Goal: Task Accomplishment & Management: Complete application form

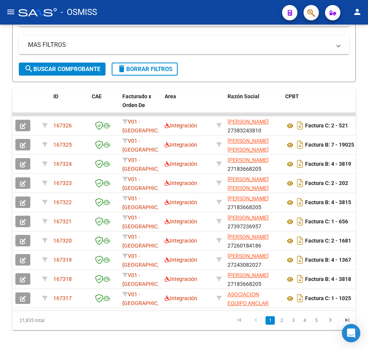
scroll to position [126, 0]
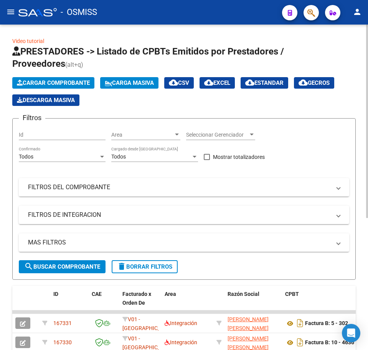
click at [48, 82] on span "Cargar Comprobante" at bounding box center [53, 83] width 73 height 7
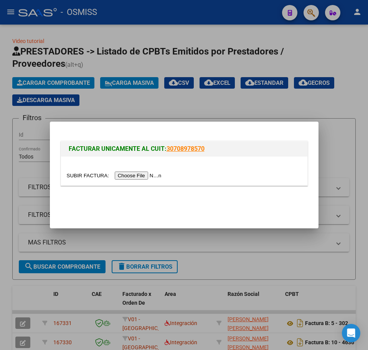
click at [142, 177] on input "file" at bounding box center [115, 176] width 97 height 8
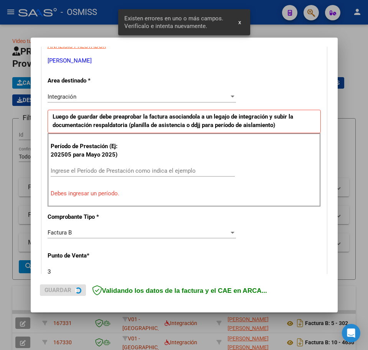
scroll to position [154, 0]
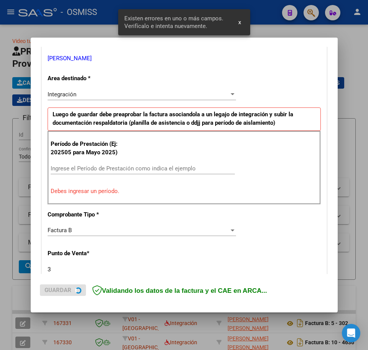
click at [89, 166] on div "Ingrese el Período de Prestación como indica el ejemplo" at bounding box center [143, 169] width 184 height 12
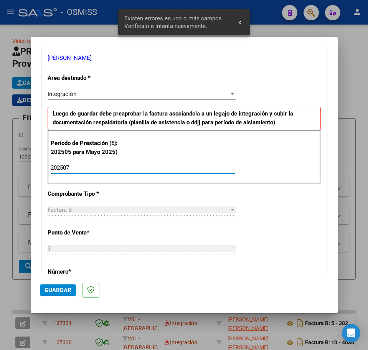
type input "202507"
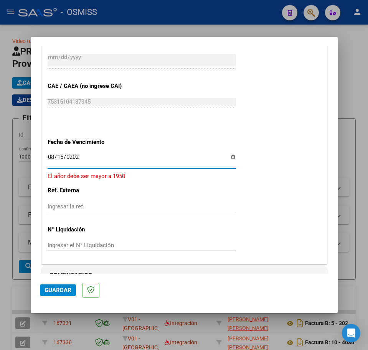
type input "2025-08-15"
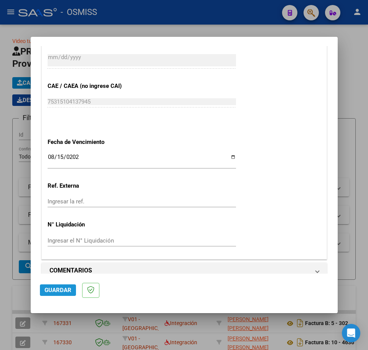
click at [55, 285] on button "Guardar" at bounding box center [58, 291] width 36 height 12
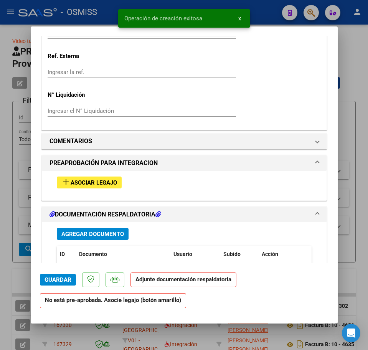
scroll to position [576, 0]
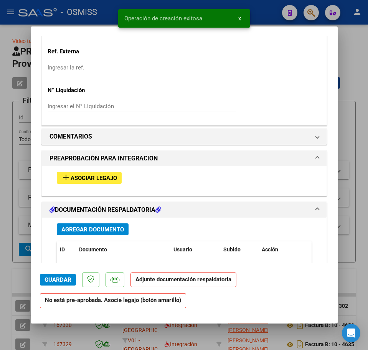
click at [75, 184] on button "add Asociar Legajo" at bounding box center [89, 178] width 65 height 12
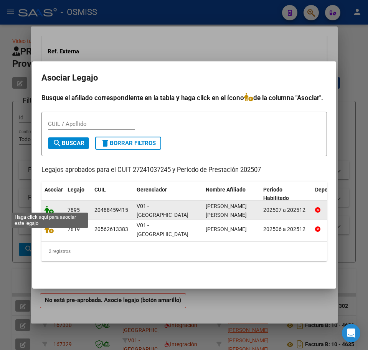
click at [45, 207] on icon at bounding box center [49, 210] width 9 height 8
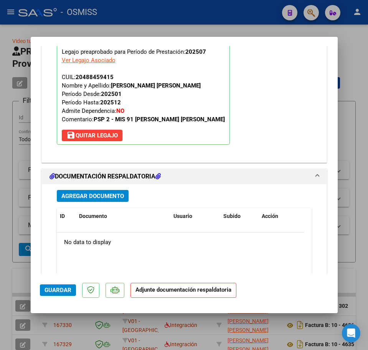
scroll to position [740, 0]
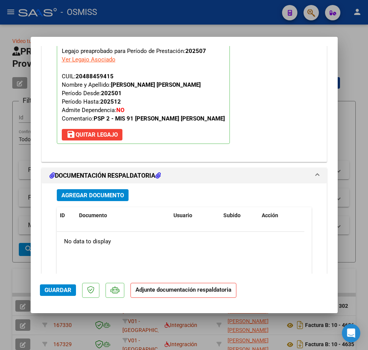
click at [105, 199] on span "Agregar Documento" at bounding box center [92, 195] width 63 height 7
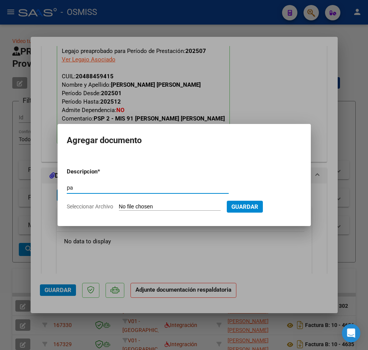
type input "p"
type input "PA"
click at [132, 206] on input "Seleccionar Archivo" at bounding box center [170, 207] width 102 height 7
type input "C:\fakepath\PL.pdf"
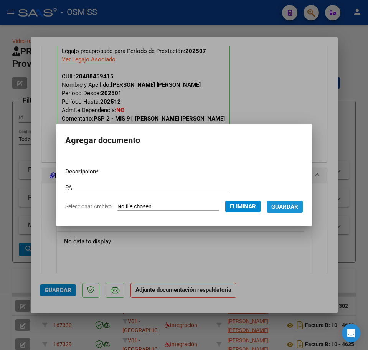
click at [299, 208] on span "Guardar" at bounding box center [285, 207] width 27 height 7
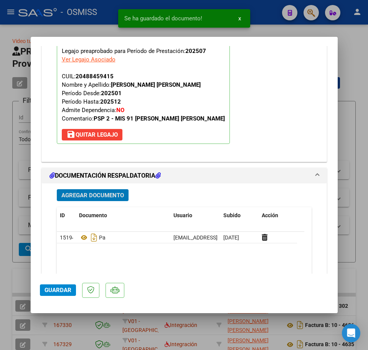
click at [49, 288] on span "Guardar" at bounding box center [58, 290] width 27 height 7
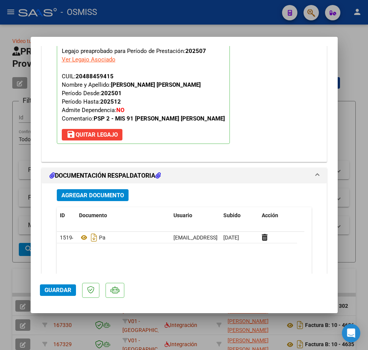
type input "$ 0,00"
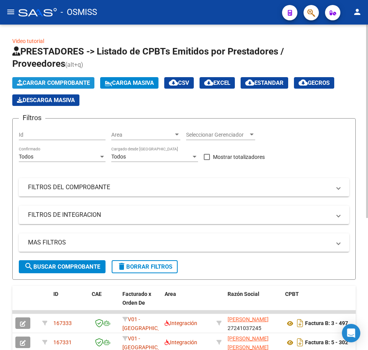
click at [62, 83] on span "Cargar Comprobante" at bounding box center [53, 83] width 73 height 7
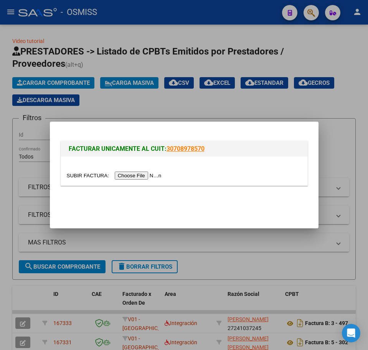
click at [133, 175] on input "file" at bounding box center [115, 176] width 97 height 8
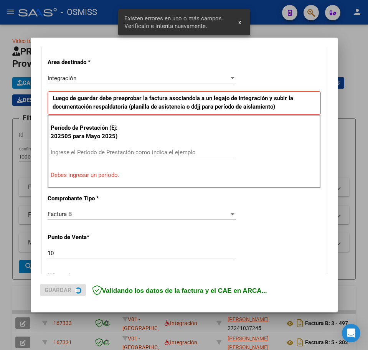
scroll to position [173, 0]
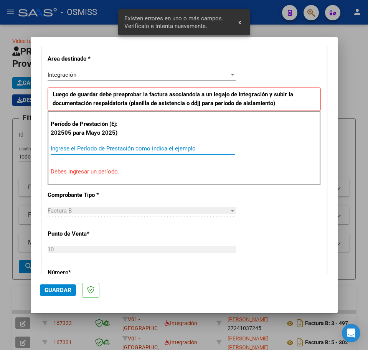
click at [70, 152] on input "Ingrese el Período de Prestación como indica el ejemplo" at bounding box center [143, 148] width 184 height 7
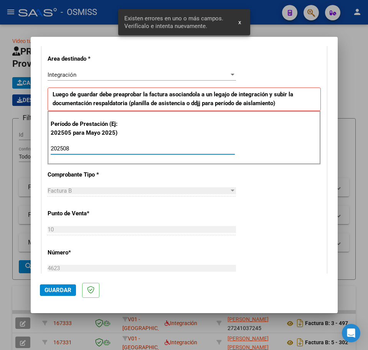
type input "202508"
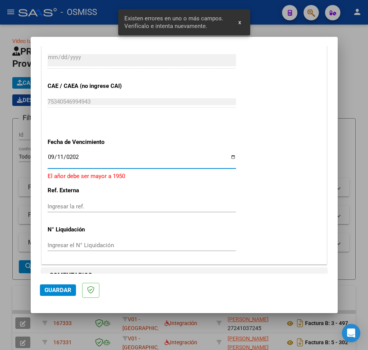
type input "[DATE]"
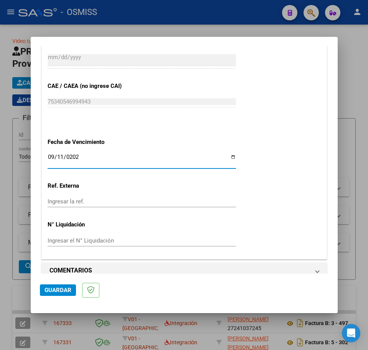
click at [70, 290] on span "Guardar" at bounding box center [58, 290] width 27 height 7
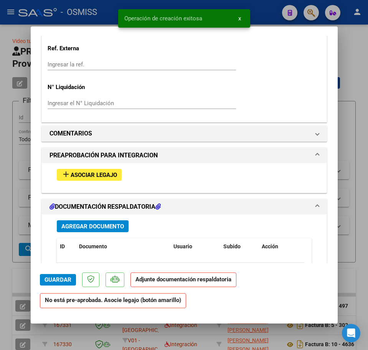
scroll to position [672, 0]
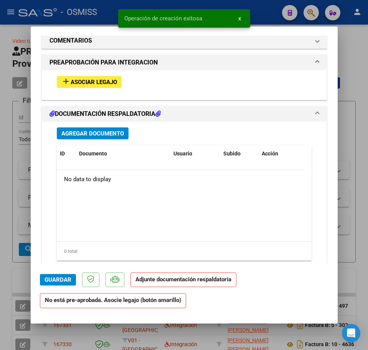
click at [79, 83] on span "Asociar Legajo" at bounding box center [94, 82] width 46 height 7
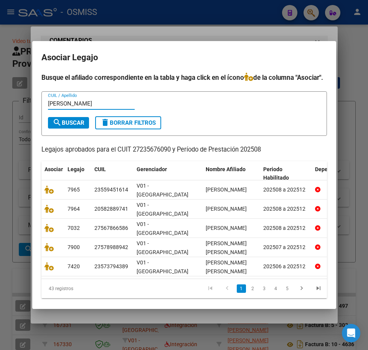
type input "ORDOÑEZ"
click at [66, 126] on span "search Buscar" at bounding box center [69, 122] width 32 height 7
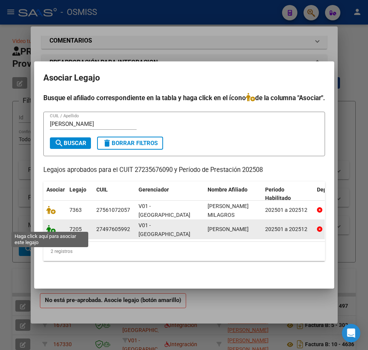
click at [50, 227] on icon at bounding box center [50, 229] width 9 height 8
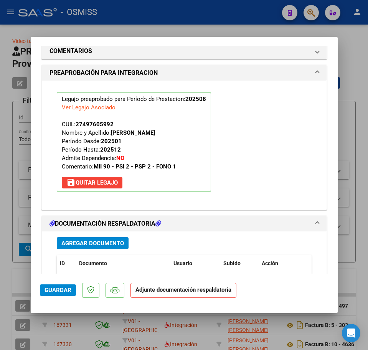
scroll to position [826, 0]
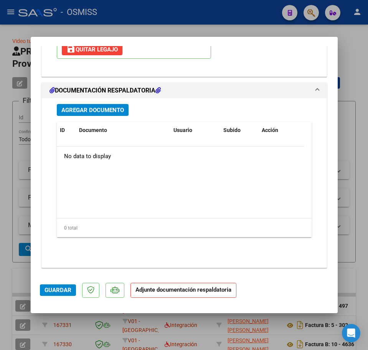
click at [93, 115] on button "Agregar Documento" at bounding box center [93, 110] width 72 height 12
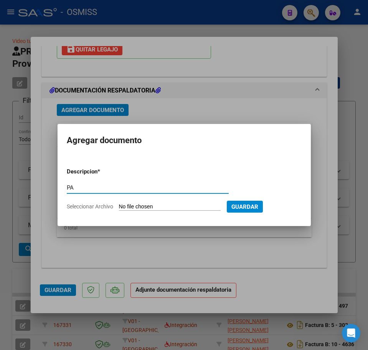
type input "PA"
click at [131, 211] on input "Seleccionar Archivo" at bounding box center [170, 207] width 102 height 7
type input "C:\fakepath\PL.pdf"
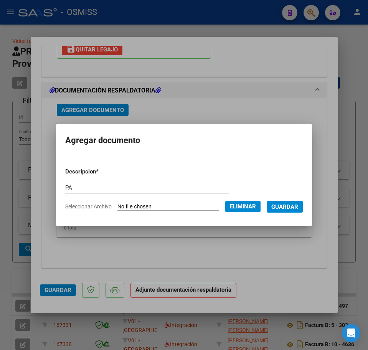
click at [289, 210] on span "Guardar" at bounding box center [285, 207] width 27 height 7
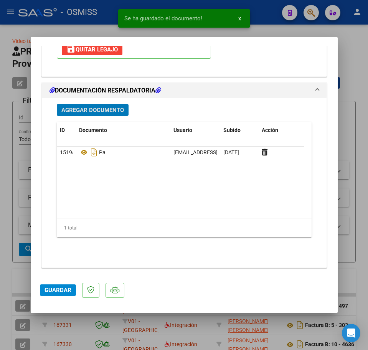
click at [66, 289] on span "Guardar" at bounding box center [58, 290] width 27 height 7
type input "$ 0,00"
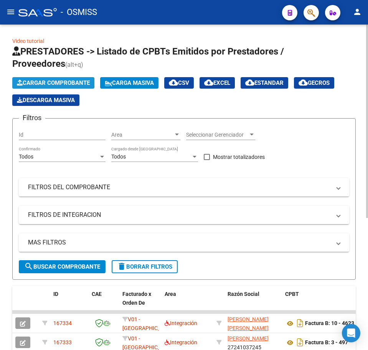
click at [56, 85] on span "Cargar Comprobante" at bounding box center [53, 83] width 73 height 7
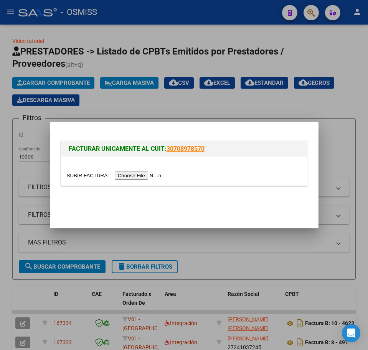
click at [133, 174] on input "file" at bounding box center [115, 176] width 97 height 8
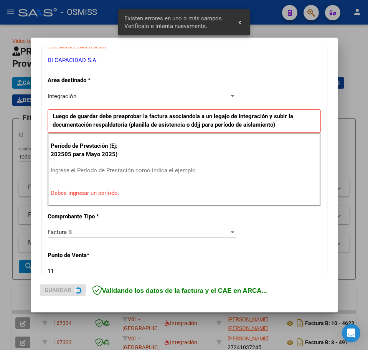
scroll to position [154, 0]
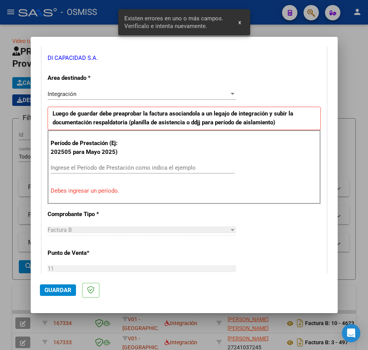
click at [79, 170] on input "Ingrese el Período de Prestación como indica el ejemplo" at bounding box center [143, 167] width 184 height 7
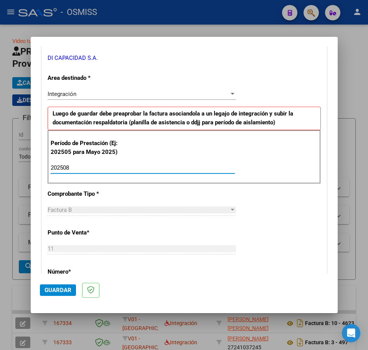
type input "202508"
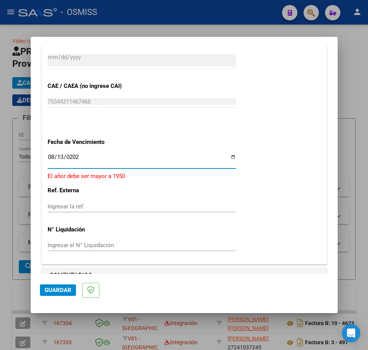
type input "2025-08-13"
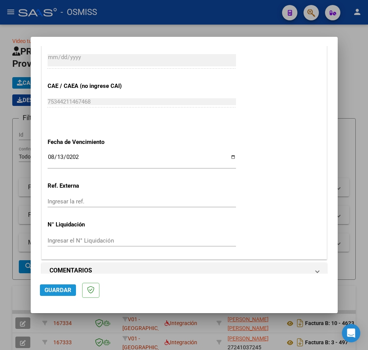
click at [58, 289] on span "Guardar" at bounding box center [58, 290] width 27 height 7
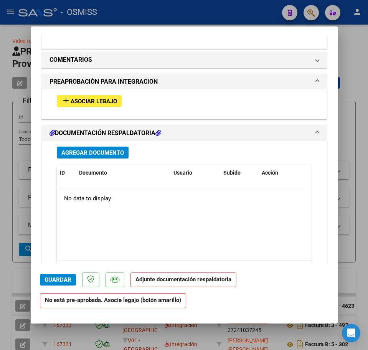
scroll to position [672, 0]
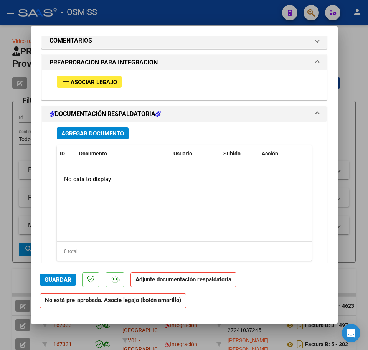
click at [78, 81] on span "Asociar Legajo" at bounding box center [94, 82] width 46 height 7
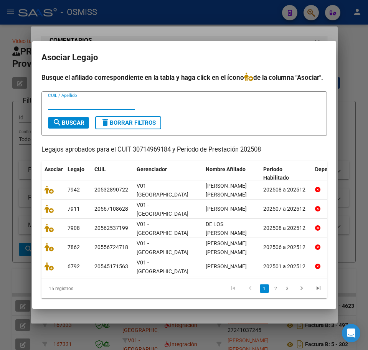
click at [79, 107] on input "CUIL / Apellido" at bounding box center [91, 103] width 87 height 7
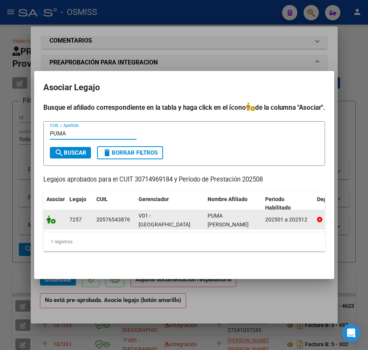
type input "PUMA"
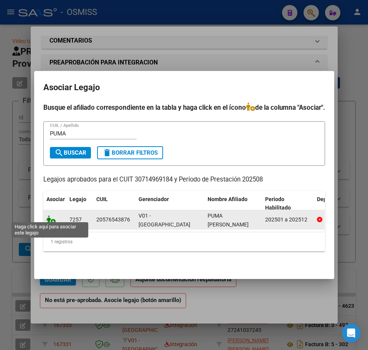
click at [46, 217] on icon at bounding box center [50, 220] width 9 height 8
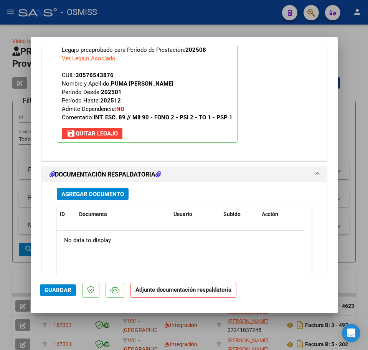
scroll to position [788, 0]
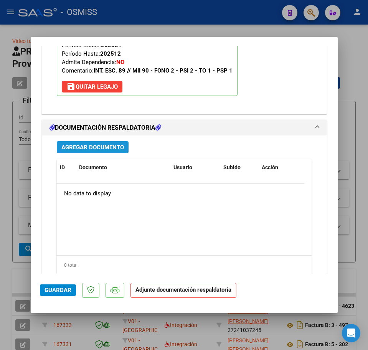
click at [109, 147] on span "Agregar Documento" at bounding box center [92, 147] width 63 height 7
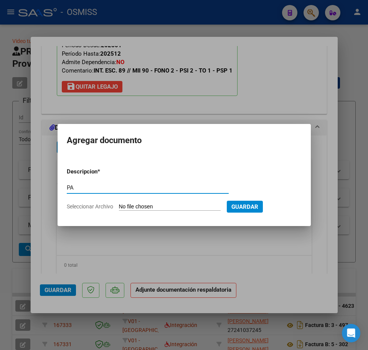
type input "PA"
click at [137, 203] on app-file-uploader "Seleccionar Archivo" at bounding box center [147, 206] width 160 height 7
click at [137, 206] on input "Seleccionar Archivo" at bounding box center [170, 207] width 102 height 7
type input "C:\fakepath\PL.pdf"
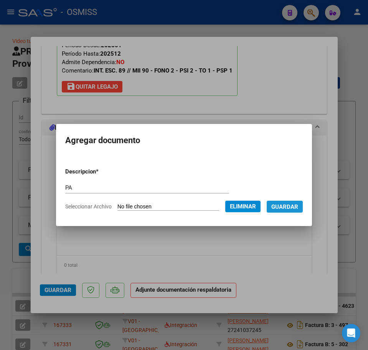
click at [297, 206] on span "Guardar" at bounding box center [285, 207] width 27 height 7
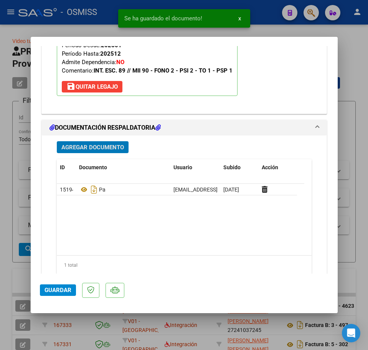
click at [69, 292] on span "Guardar" at bounding box center [58, 290] width 27 height 7
type input "$ 0,00"
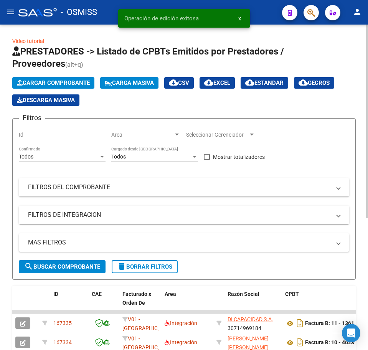
click at [79, 83] on span "Cargar Comprobante" at bounding box center [53, 83] width 73 height 7
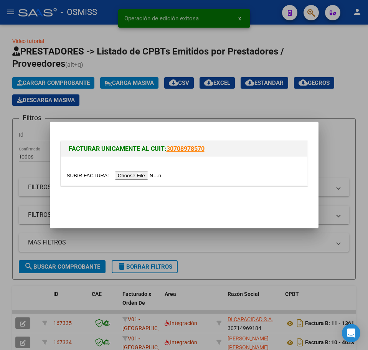
click at [143, 178] on input "file" at bounding box center [115, 176] width 97 height 8
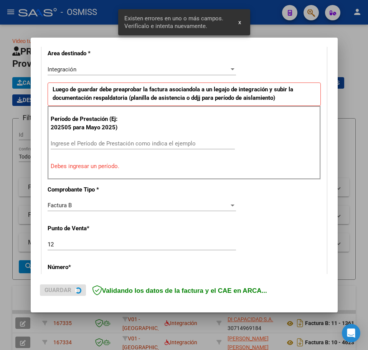
scroll to position [202, 0]
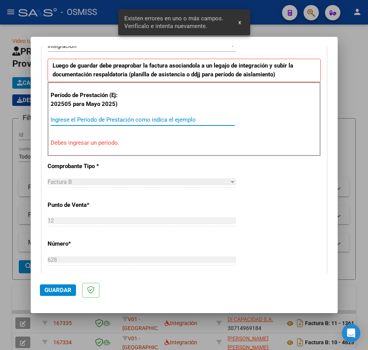
click at [73, 121] on input "Ingrese el Período de Prestación como indica el ejemplo" at bounding box center [143, 119] width 184 height 7
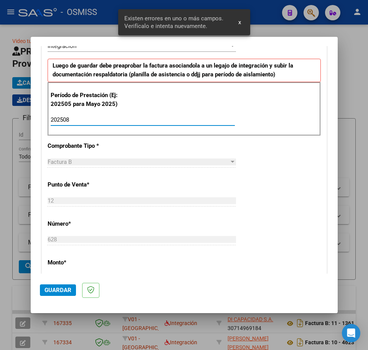
type input "202508"
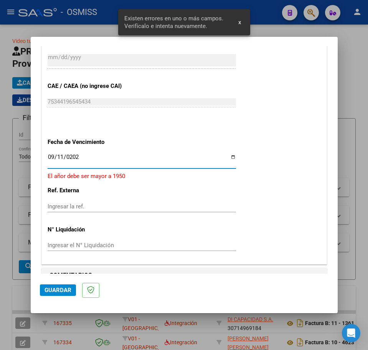
type input "[DATE]"
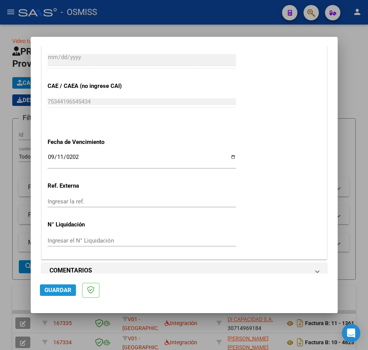
click at [72, 291] on button "Guardar" at bounding box center [58, 291] width 36 height 12
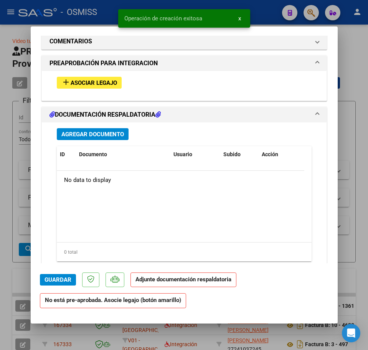
scroll to position [672, 0]
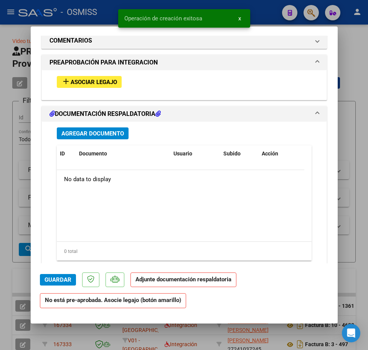
click at [98, 83] on span "Asociar Legajo" at bounding box center [94, 82] width 46 height 7
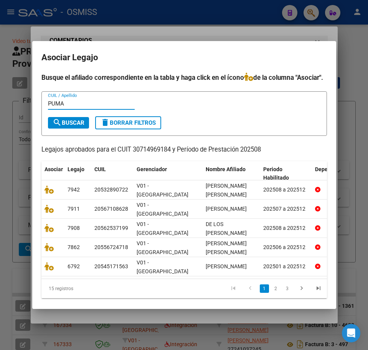
type input "PUMA"
click at [82, 126] on span "search Buscar" at bounding box center [69, 122] width 32 height 7
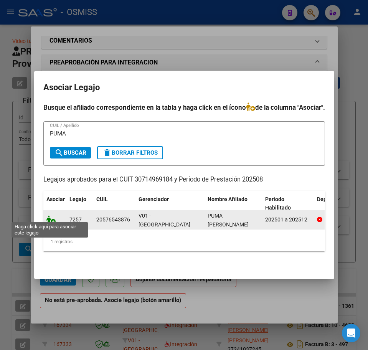
click at [48, 218] on icon at bounding box center [50, 220] width 9 height 8
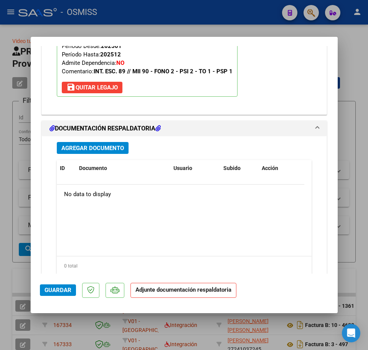
scroll to position [788, 0]
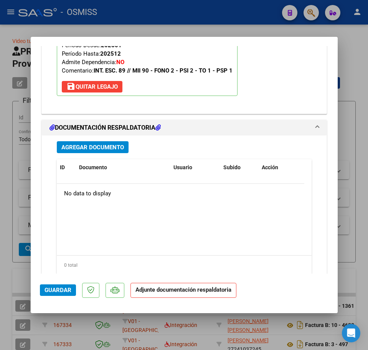
click at [52, 295] on button "Guardar" at bounding box center [58, 291] width 36 height 12
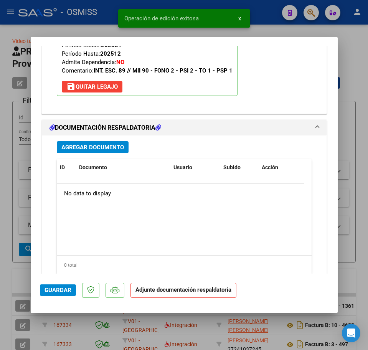
click at [96, 147] on span "Agregar Documento" at bounding box center [92, 147] width 63 height 7
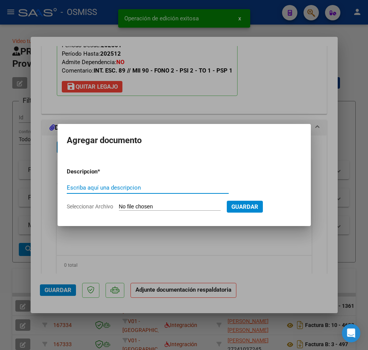
click at [123, 189] on input "Escriba aquí una descripcion" at bounding box center [148, 187] width 162 height 7
type input "PA"
click at [133, 208] on input "Seleccionar Archivo" at bounding box center [170, 207] width 102 height 7
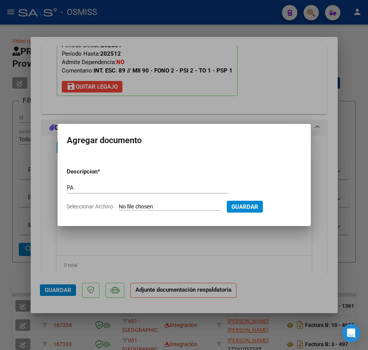
type input "C:\fakepath\PL.pdf"
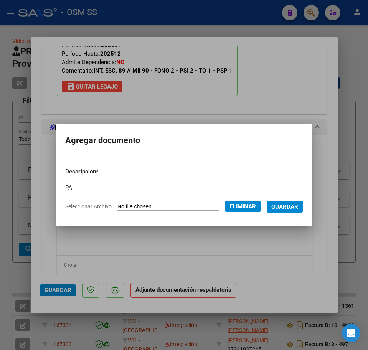
click at [290, 208] on span "Guardar" at bounding box center [285, 207] width 27 height 7
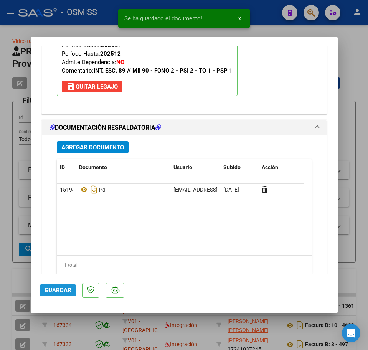
click at [63, 289] on span "Guardar" at bounding box center [58, 290] width 27 height 7
type input "$ 0,00"
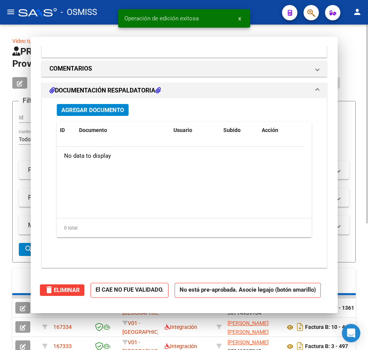
scroll to position [696, 0]
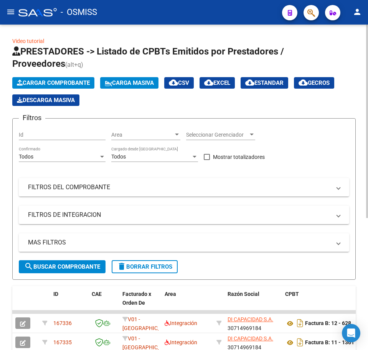
click at [33, 84] on span "Cargar Comprobante" at bounding box center [53, 83] width 73 height 7
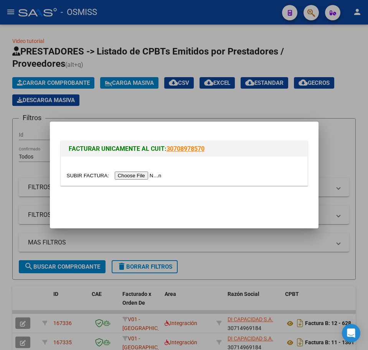
click at [142, 174] on input "file" at bounding box center [115, 176] width 97 height 8
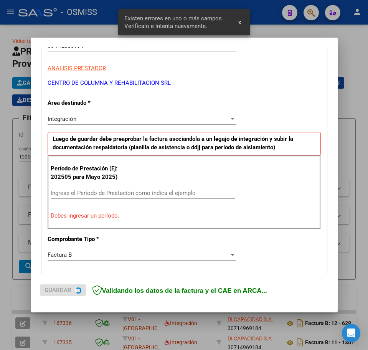
scroll to position [154, 0]
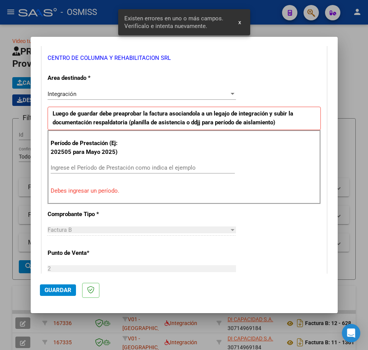
click at [83, 167] on input "Ingrese el Período de Prestación como indica el ejemplo" at bounding box center [143, 167] width 184 height 7
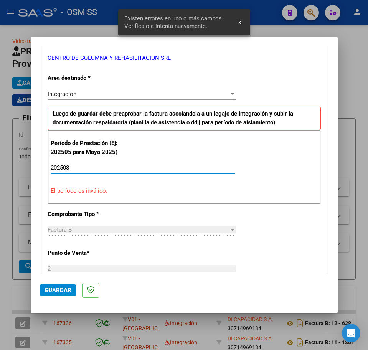
type input "202508"
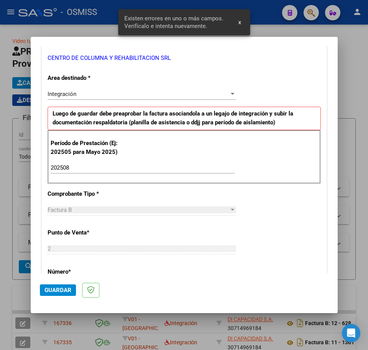
scroll to position [461, 0]
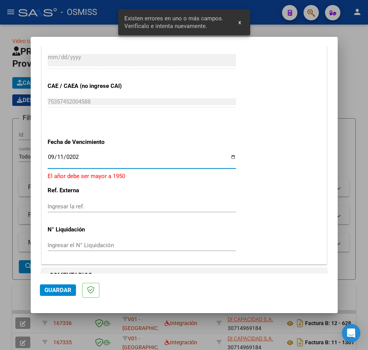
type input "[DATE]"
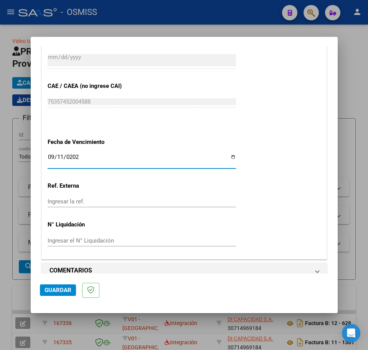
click at [52, 292] on span "Guardar" at bounding box center [58, 290] width 27 height 7
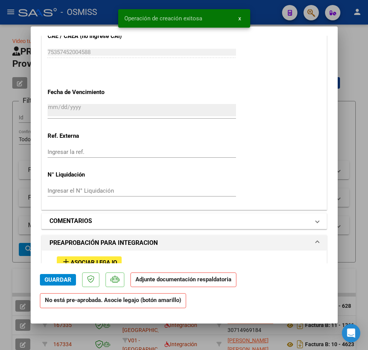
scroll to position [576, 0]
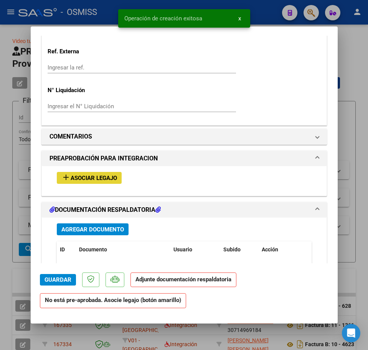
click at [73, 184] on button "add Asociar Legajo" at bounding box center [89, 178] width 65 height 12
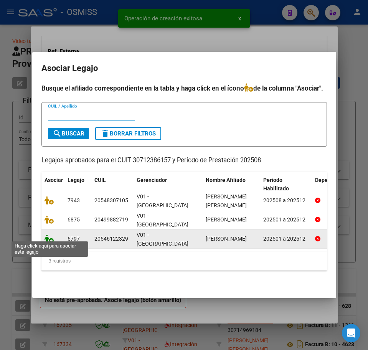
click at [51, 238] on icon at bounding box center [49, 239] width 9 height 8
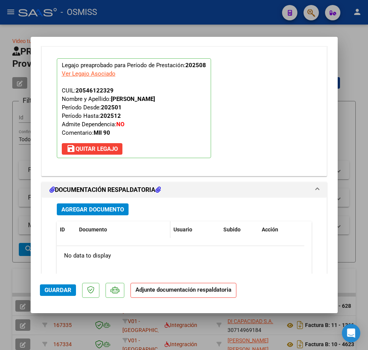
scroll to position [740, 0]
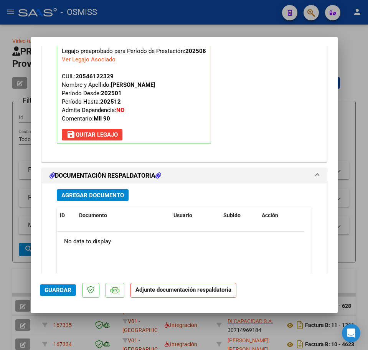
click at [88, 198] on span "Agregar Documento" at bounding box center [92, 195] width 63 height 7
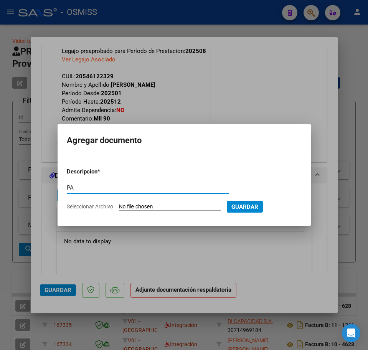
type input "PA"
click at [137, 207] on input "Seleccionar Archivo" at bounding box center [170, 207] width 102 height 7
type input "C:\fakepath\ASIST ACOSTA ERIK AGO 2025.pdf"
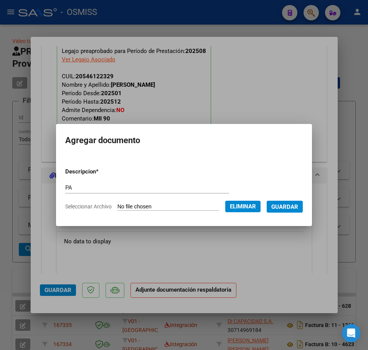
click at [295, 205] on span "Guardar" at bounding box center [285, 207] width 27 height 7
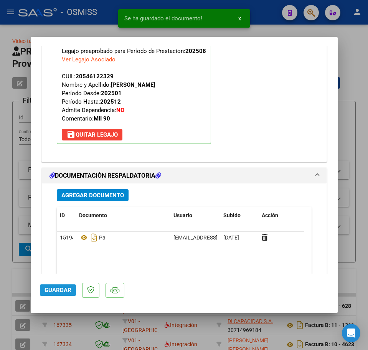
click at [61, 292] on span "Guardar" at bounding box center [58, 290] width 27 height 7
type input "$ 0,00"
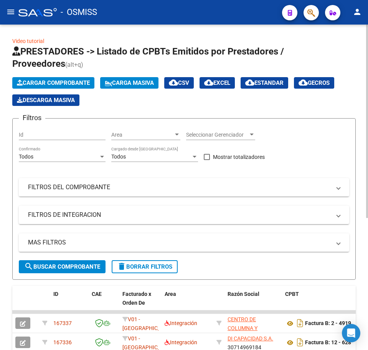
click at [29, 85] on span "Cargar Comprobante" at bounding box center [53, 83] width 73 height 7
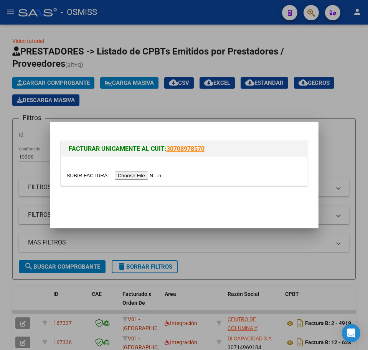
click at [139, 174] on input "file" at bounding box center [115, 176] width 97 height 8
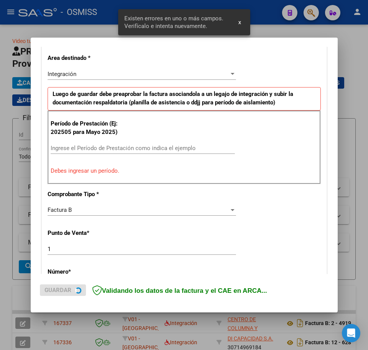
scroll to position [249, 0]
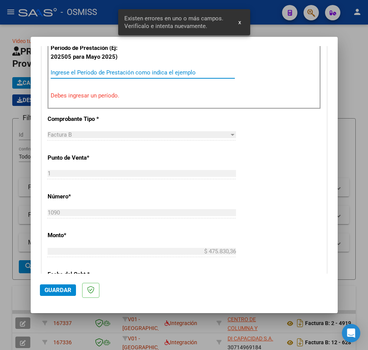
click at [58, 75] on input "Ingrese el Período de Prestación como indica el ejemplo" at bounding box center [143, 72] width 184 height 7
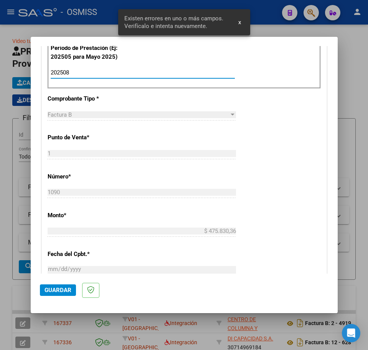
type input "202508"
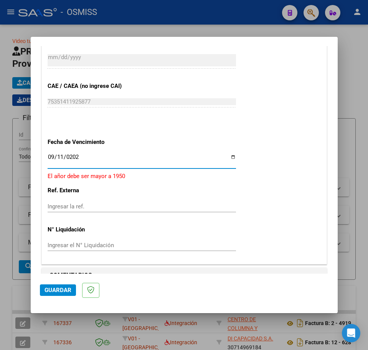
type input "[DATE]"
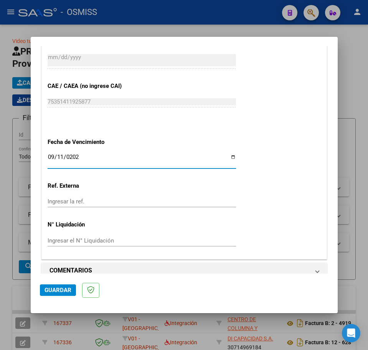
scroll to position [472, 0]
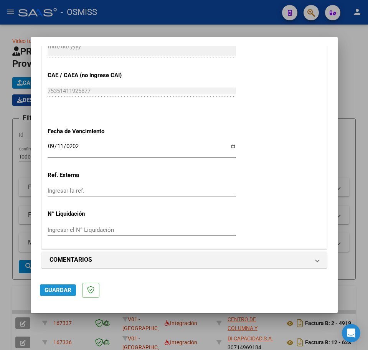
click at [64, 290] on span "Guardar" at bounding box center [58, 290] width 27 height 7
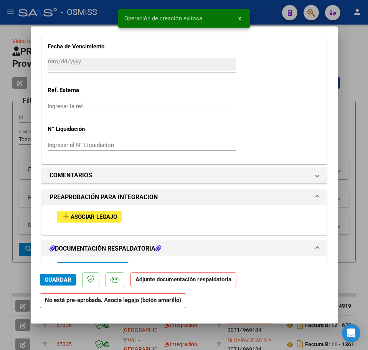
scroll to position [576, 0]
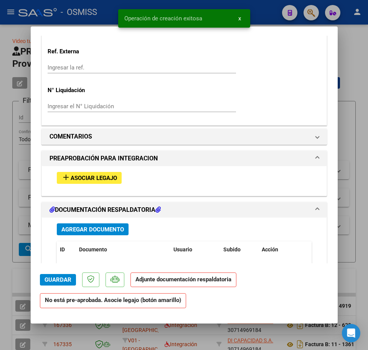
click at [100, 182] on button "add Asociar Legajo" at bounding box center [89, 178] width 65 height 12
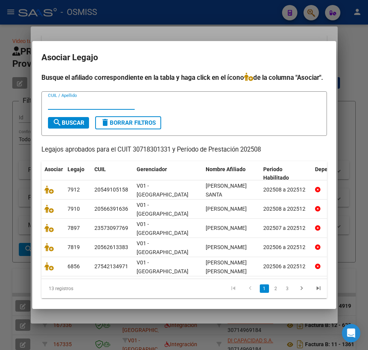
click at [97, 109] on div "CUIL / Apellido" at bounding box center [91, 104] width 87 height 12
type input "ESCOBAR"
click at [77, 136] on form "ESCOBAR CUIL / Apellido search Buscar delete Borrar Filtros" at bounding box center [184, 113] width 286 height 45
click at [76, 126] on span "search Buscar" at bounding box center [69, 122] width 32 height 7
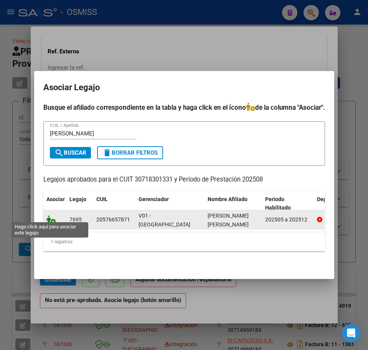
click at [51, 216] on icon at bounding box center [50, 220] width 9 height 8
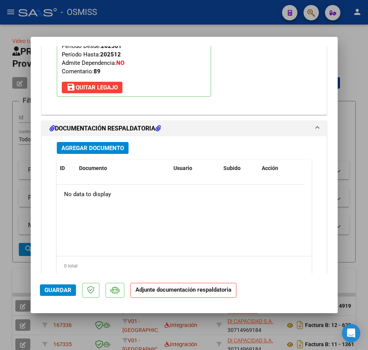
scroll to position [788, 0]
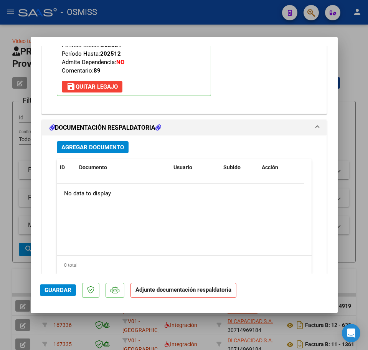
click at [104, 145] on span "Agregar Documento" at bounding box center [92, 147] width 63 height 7
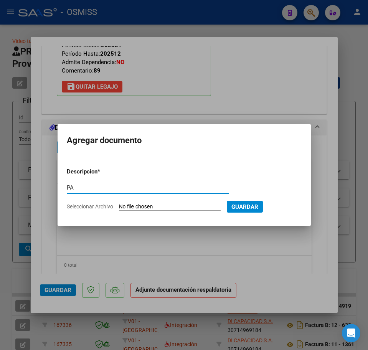
type input "PA"
click at [151, 208] on input "Seleccionar Archivo" at bounding box center [170, 207] width 102 height 7
type input "C:\fakepath\PL.pdf"
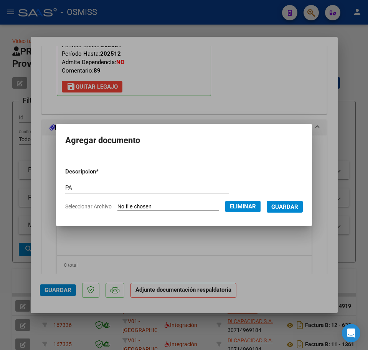
click at [293, 208] on span "Guardar" at bounding box center [285, 207] width 27 height 7
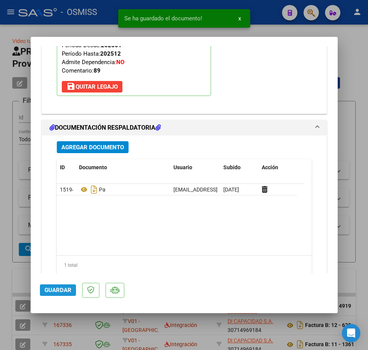
click at [62, 287] on span "Guardar" at bounding box center [58, 290] width 27 height 7
type input "$ 0,00"
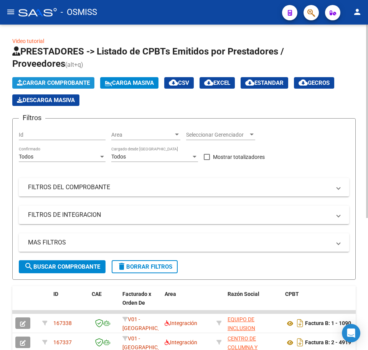
click at [39, 80] on span "Cargar Comprobante" at bounding box center [53, 83] width 73 height 7
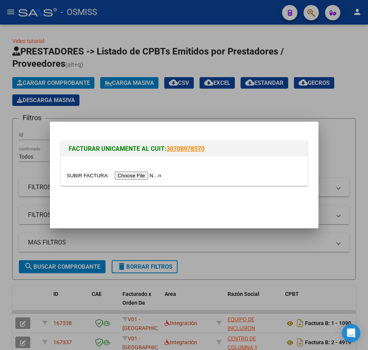
click at [136, 175] on input "file" at bounding box center [115, 176] width 97 height 8
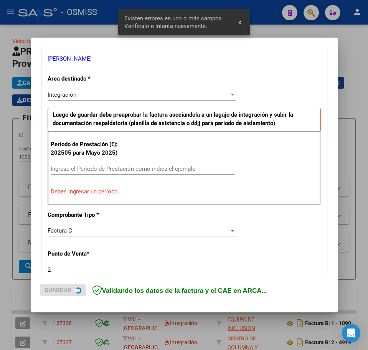
scroll to position [154, 0]
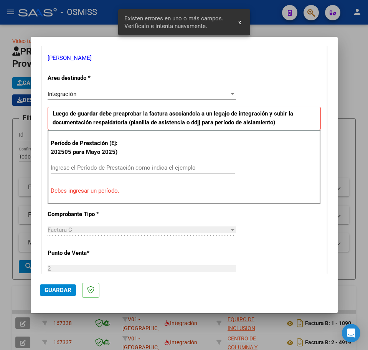
click at [83, 169] on input "Ingrese el Período de Prestación como indica el ejemplo" at bounding box center [143, 167] width 184 height 7
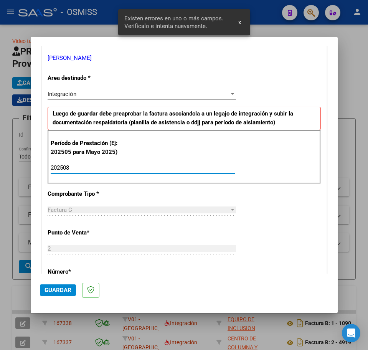
type input "202508"
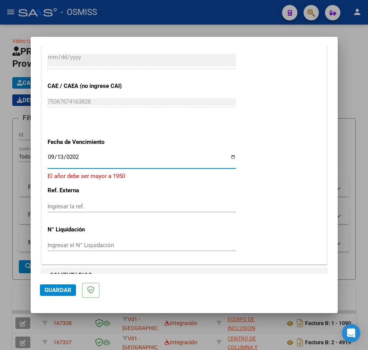
type input "2025-09-13"
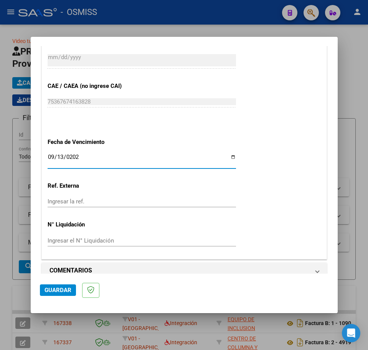
click at [51, 286] on button "Guardar" at bounding box center [58, 291] width 36 height 12
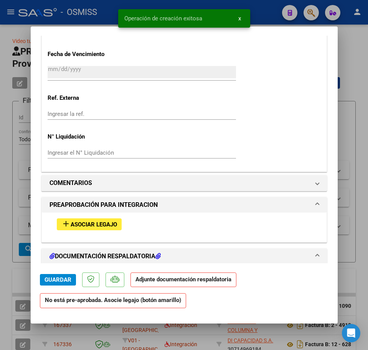
scroll to position [624, 0]
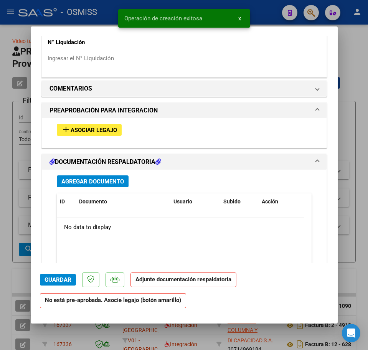
click at [86, 128] on span "Asociar Legajo" at bounding box center [94, 130] width 46 height 7
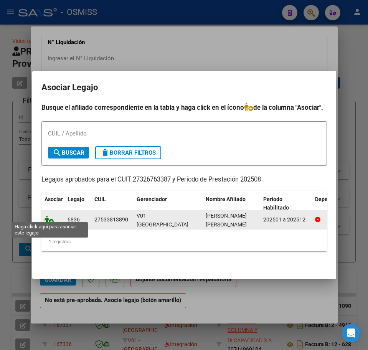
click at [45, 216] on icon at bounding box center [49, 220] width 9 height 8
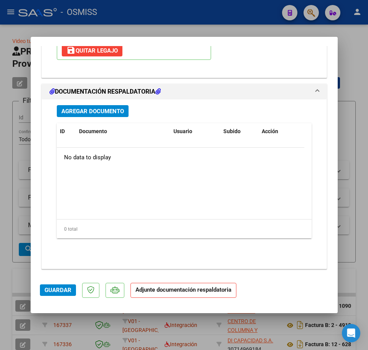
scroll to position [826, 0]
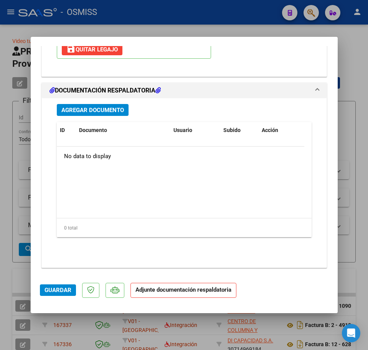
click at [113, 113] on span "Agregar Documento" at bounding box center [92, 110] width 63 height 7
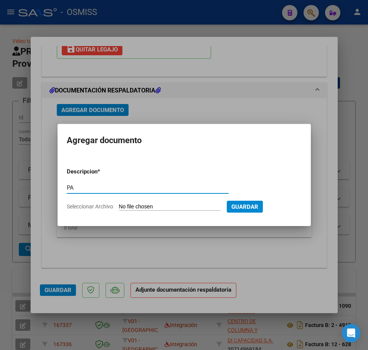
type input "PA"
click at [167, 211] on form "Descripcion * PA Escriba aquí una descripcion Seleccionar Archivo Guardar" at bounding box center [184, 189] width 235 height 55
click at [169, 207] on input "Seleccionar Archivo" at bounding box center [170, 207] width 102 height 7
type input "C:\fakepath\Planilla agosto - Eli Mendez.pdf"
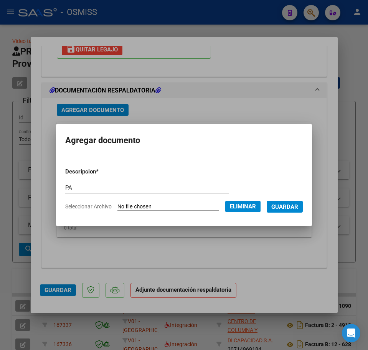
click at [285, 210] on span "Guardar" at bounding box center [285, 207] width 27 height 7
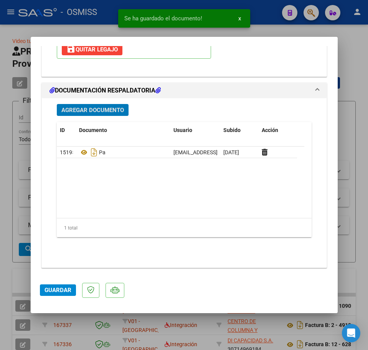
click at [52, 292] on span "Guardar" at bounding box center [58, 290] width 27 height 7
type input "$ 0,00"
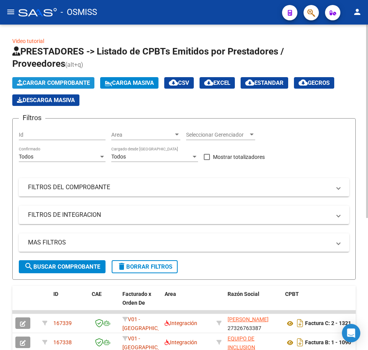
click at [43, 83] on span "Cargar Comprobante" at bounding box center [53, 83] width 73 height 7
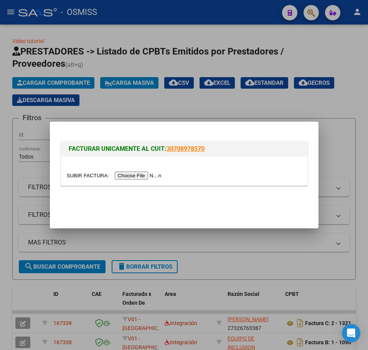
click at [123, 177] on input "file" at bounding box center [115, 176] width 97 height 8
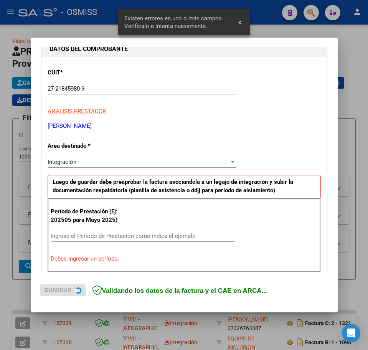
scroll to position [154, 0]
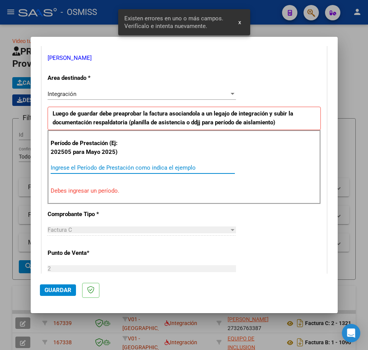
click at [70, 167] on input "Ingrese el Período de Prestación como indica el ejemplo" at bounding box center [143, 167] width 184 height 7
type input "202507"
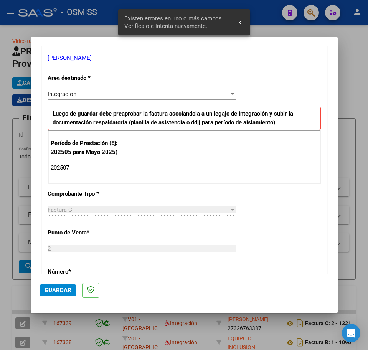
scroll to position [461, 0]
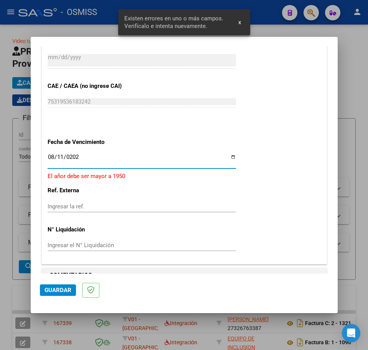
type input "[DATE]"
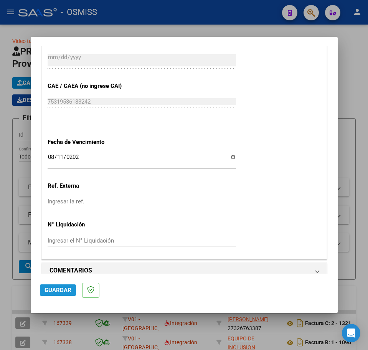
click at [66, 289] on span "Guardar" at bounding box center [58, 290] width 27 height 7
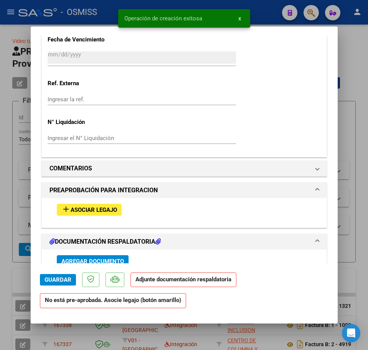
scroll to position [576, 0]
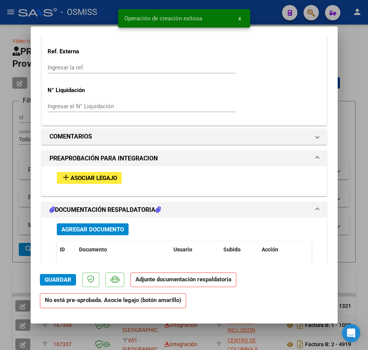
click at [83, 175] on span "Asociar Legajo" at bounding box center [94, 178] width 46 height 7
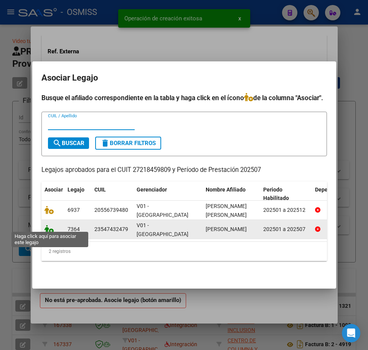
click at [49, 225] on icon at bounding box center [49, 229] width 9 height 8
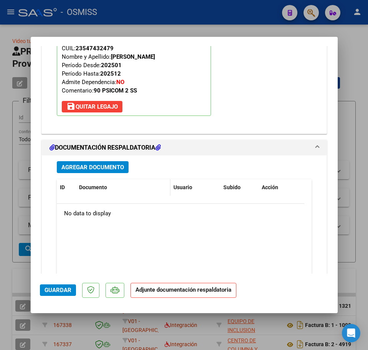
scroll to position [788, 0]
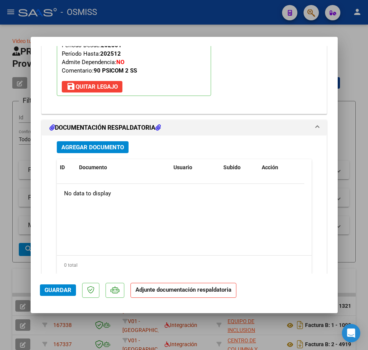
click at [101, 148] on span "Agregar Documento" at bounding box center [92, 147] width 63 height 7
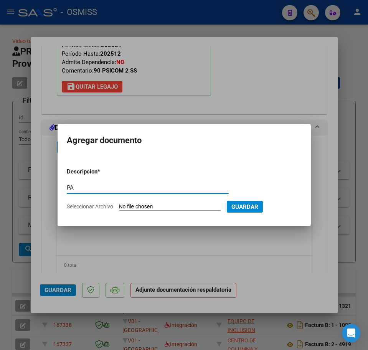
type input "PA"
click at [140, 209] on input "Seleccionar Archivo" at bounding box center [170, 207] width 102 height 7
type input "C:\fakepath\INTRANET.url.pdf"
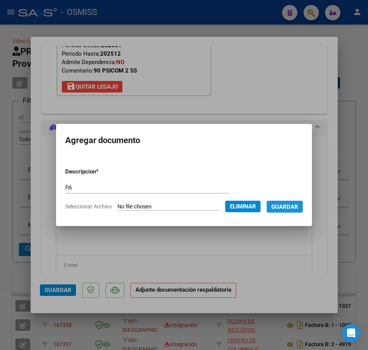
click at [292, 208] on span "Guardar" at bounding box center [285, 207] width 27 height 7
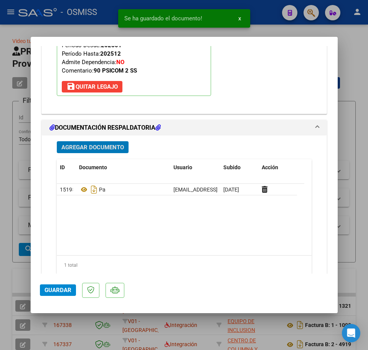
click at [60, 293] on span "Guardar" at bounding box center [58, 290] width 27 height 7
type input "$ 0,00"
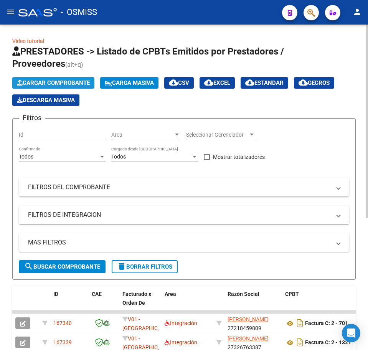
click at [29, 83] on span "Cargar Comprobante" at bounding box center [53, 83] width 73 height 7
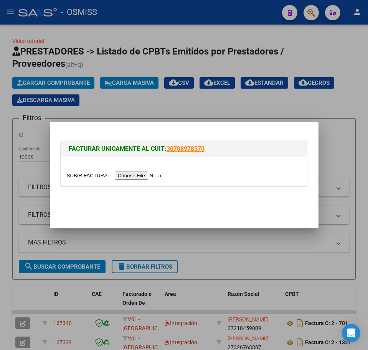
click at [129, 174] on input "file" at bounding box center [115, 176] width 97 height 8
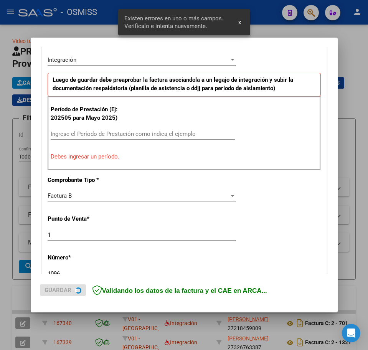
scroll to position [193, 0]
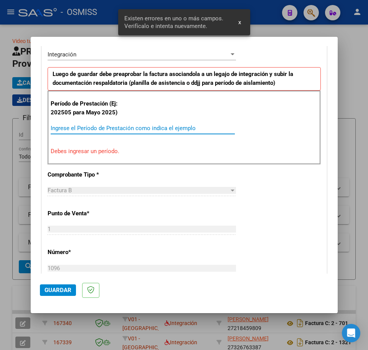
click at [98, 130] on input "Ingrese el Período de Prestación como indica el ejemplo" at bounding box center [143, 128] width 184 height 7
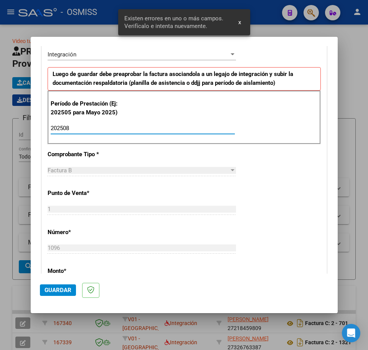
type input "202508"
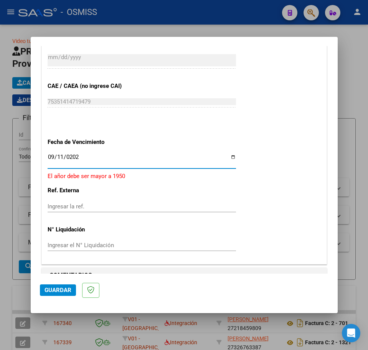
type input "[DATE]"
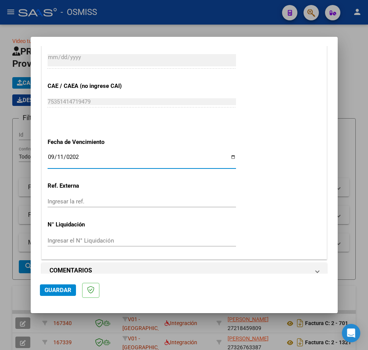
click at [57, 289] on span "Guardar" at bounding box center [58, 290] width 27 height 7
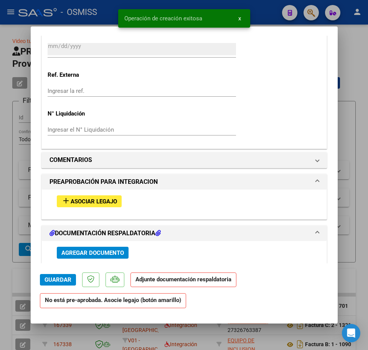
scroll to position [576, 0]
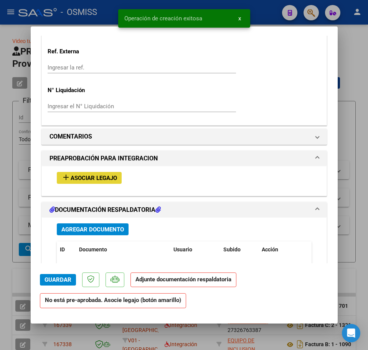
click at [87, 175] on span "Asociar Legajo" at bounding box center [94, 178] width 46 height 7
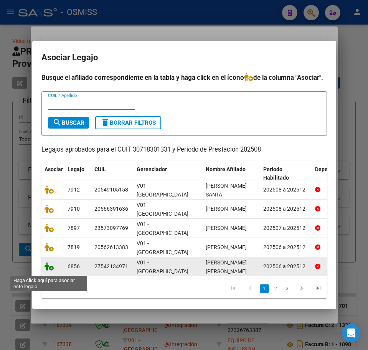
click at [45, 270] on icon at bounding box center [49, 266] width 9 height 8
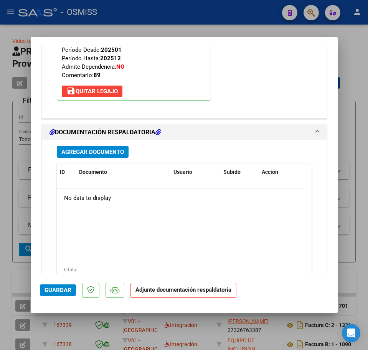
scroll to position [826, 0]
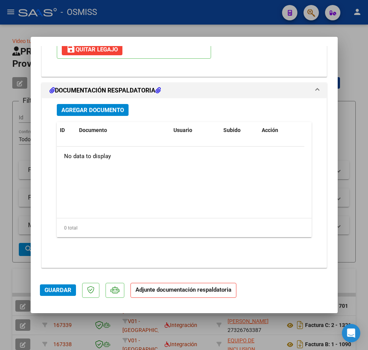
click at [86, 109] on span "Agregar Documento" at bounding box center [92, 110] width 63 height 7
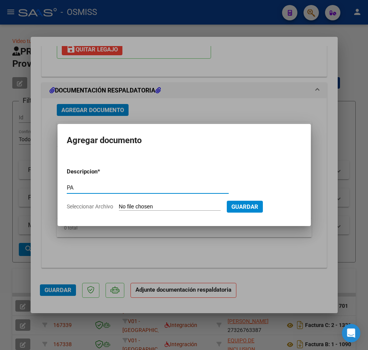
type input "PA"
click at [145, 206] on input "Seleccionar Archivo" at bounding box center [170, 207] width 102 height 7
type input "C:\fakepath\PLANILLA AGOSTO GONZALEZ BENEGA SARA..pdf"
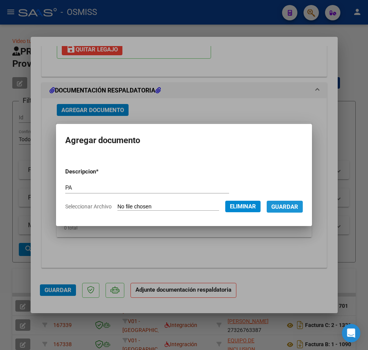
click at [282, 208] on span "Guardar" at bounding box center [285, 207] width 27 height 7
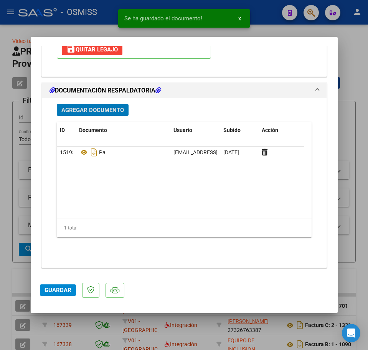
click at [56, 289] on span "Guardar" at bounding box center [58, 290] width 27 height 7
type input "$ 0,00"
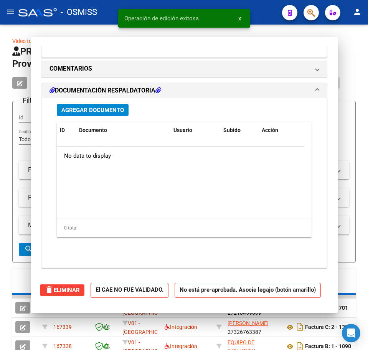
scroll to position [733, 0]
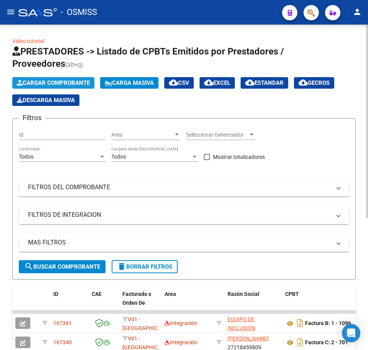
click at [49, 83] on span "Cargar Comprobante" at bounding box center [53, 83] width 73 height 7
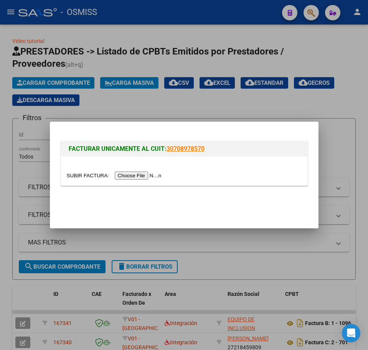
click at [129, 178] on input "file" at bounding box center [115, 176] width 97 height 8
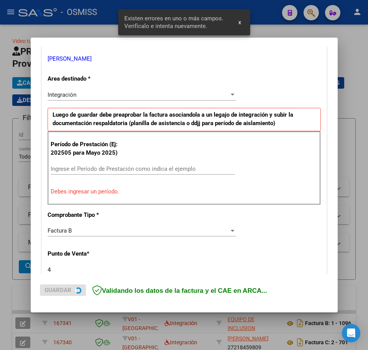
scroll to position [154, 0]
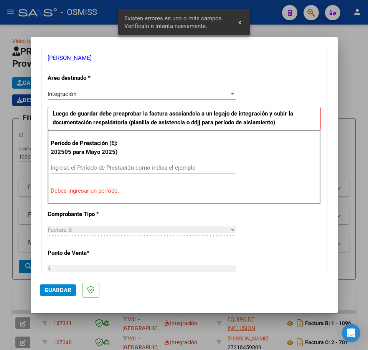
click at [75, 169] on input "Ingrese el Período de Prestación como indica el ejemplo" at bounding box center [143, 167] width 184 height 7
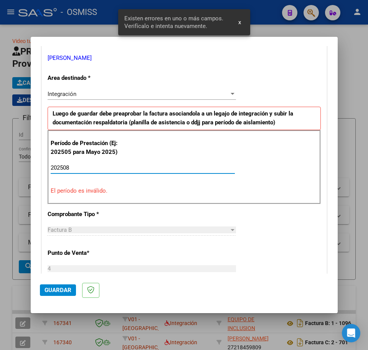
type input "202508"
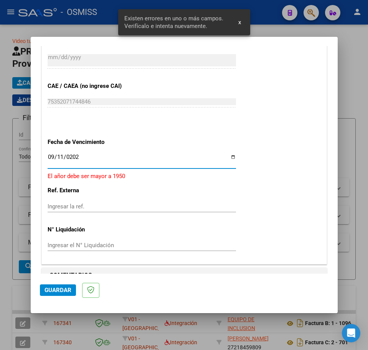
type input "[DATE]"
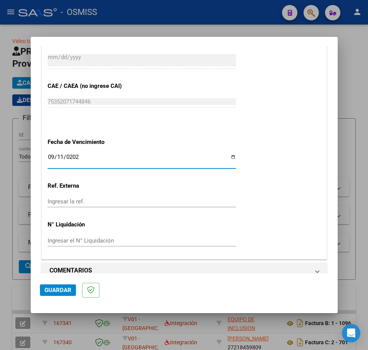
click at [61, 290] on span "Guardar" at bounding box center [58, 290] width 27 height 7
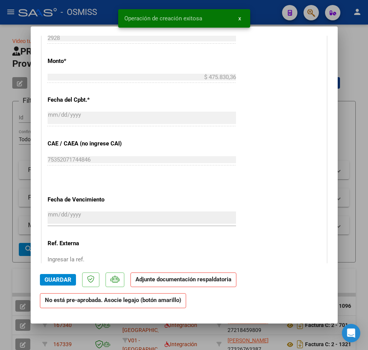
scroll to position [576, 0]
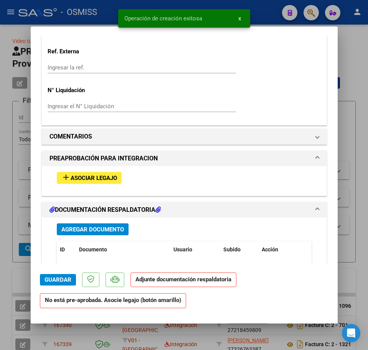
click at [90, 179] on span "Asociar Legajo" at bounding box center [94, 178] width 46 height 7
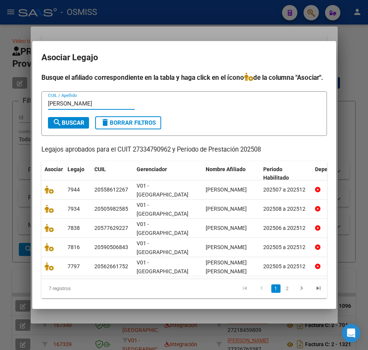
type input "HERBAS"
click at [75, 126] on span "search Buscar" at bounding box center [69, 122] width 32 height 7
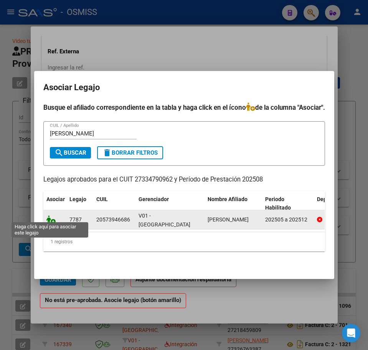
click at [50, 216] on icon at bounding box center [50, 220] width 9 height 8
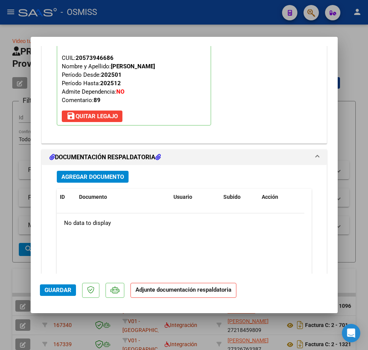
scroll to position [826, 0]
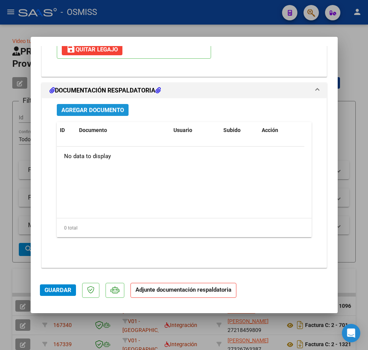
click at [76, 108] on span "Agregar Documento" at bounding box center [92, 110] width 63 height 7
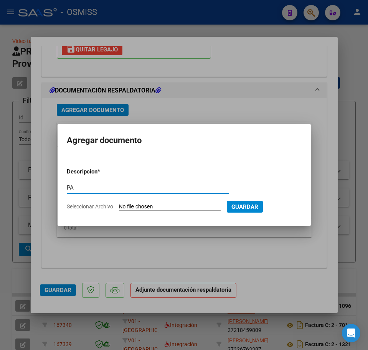
type input "PA"
click at [126, 208] on input "Seleccionar Archivo" at bounding box center [170, 207] width 102 height 7
type input "C:\fakepath\PL.pdf"
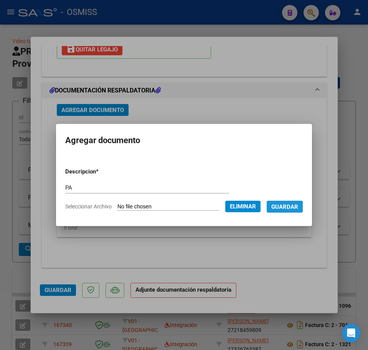
click at [284, 206] on span "Guardar" at bounding box center [285, 207] width 27 height 7
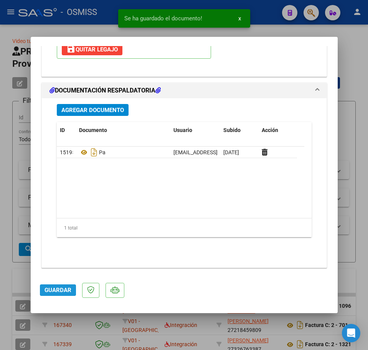
click at [54, 295] on button "Guardar" at bounding box center [58, 291] width 36 height 12
type input "$ 0,00"
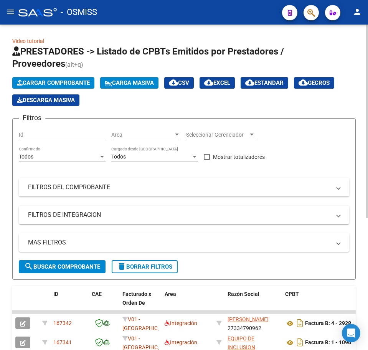
click at [43, 82] on span "Cargar Comprobante" at bounding box center [53, 83] width 73 height 7
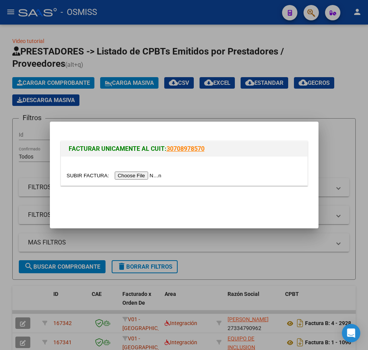
click at [134, 177] on input "file" at bounding box center [115, 176] width 97 height 8
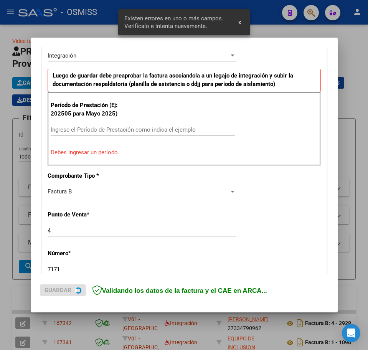
scroll to position [201, 0]
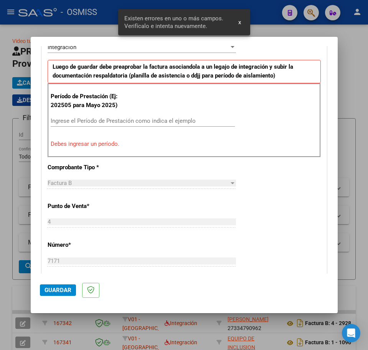
click at [90, 122] on input "Ingrese el Período de Prestación como indica el ejemplo" at bounding box center [143, 121] width 184 height 7
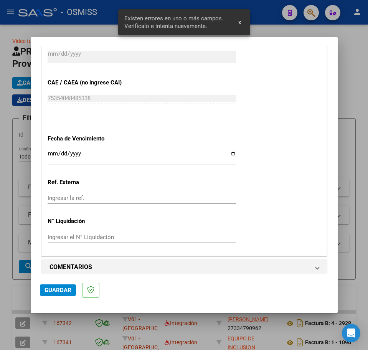
scroll to position [472, 0]
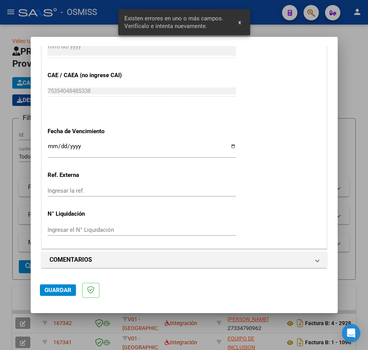
type input "202508"
click at [50, 147] on input "Ingresar la fecha" at bounding box center [142, 149] width 189 height 12
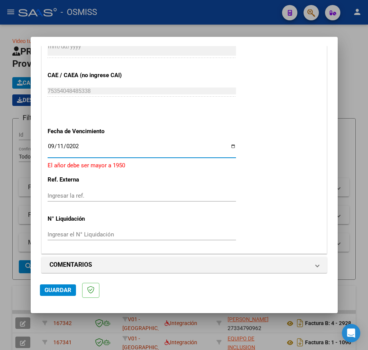
type input "[DATE]"
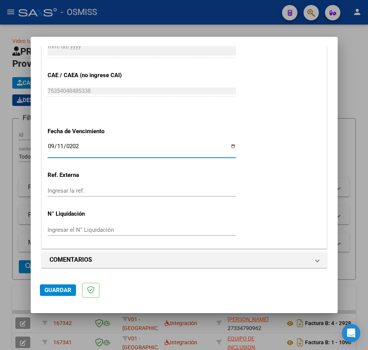
click at [50, 289] on span "Guardar" at bounding box center [58, 290] width 27 height 7
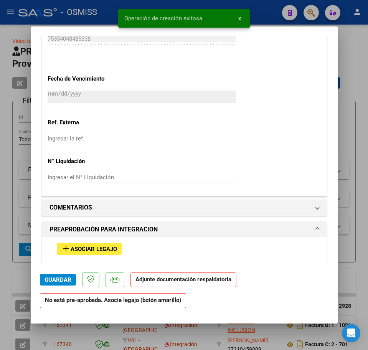
scroll to position [624, 0]
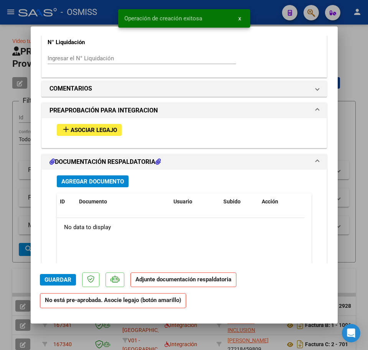
click at [98, 133] on span "Asociar Legajo" at bounding box center [94, 130] width 46 height 7
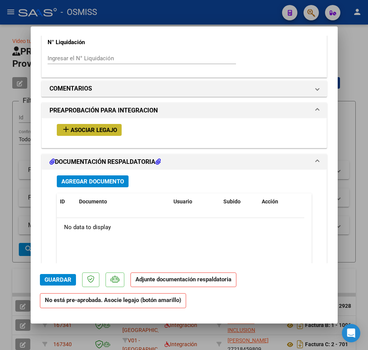
click at [113, 129] on span "Asociar Legajo" at bounding box center [94, 130] width 46 height 7
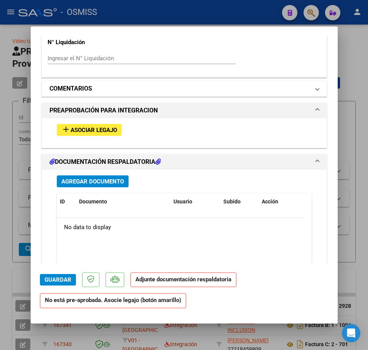
click at [105, 90] on mat-panel-title "COMENTARIOS" at bounding box center [180, 88] width 260 height 9
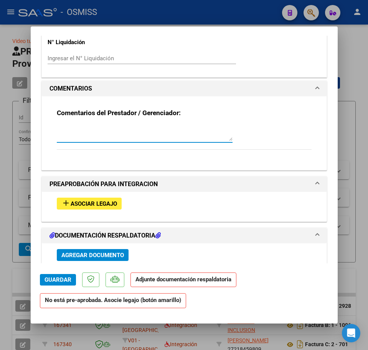
click at [74, 129] on textarea at bounding box center [145, 133] width 176 height 15
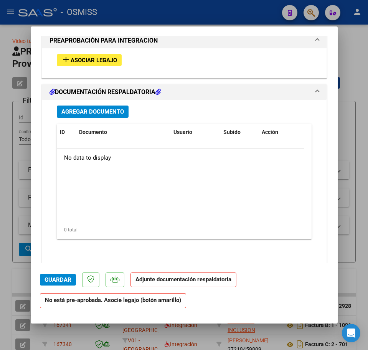
scroll to position [768, 0]
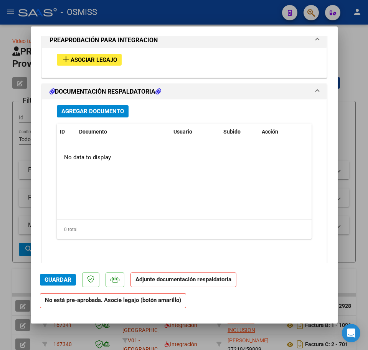
type textarea "SIN LEGAJO PARA ASOCIAR ORTIZ PARODI BENICIO BENJAMIN"
click at [79, 106] on button "Agregar Documento" at bounding box center [93, 111] width 72 height 12
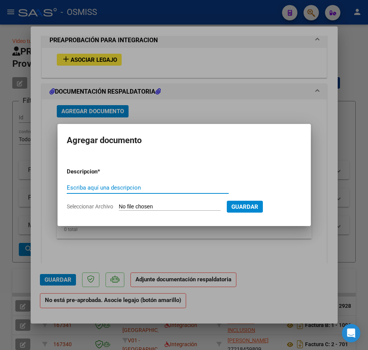
click at [131, 187] on input "Escriba aquí una descripcion" at bounding box center [148, 187] width 162 height 7
type input "PA"
click at [177, 208] on input "Seleccionar Archivo" at bounding box center [170, 207] width 102 height 7
type input "C:\fakepath\Planilla Ortiz - FACTURACIÓN FELUMA.pdf"
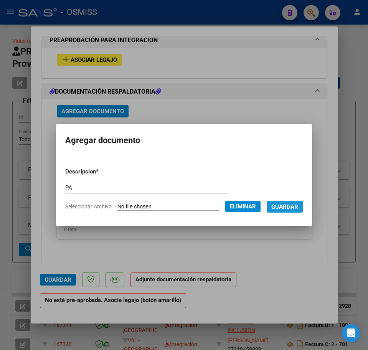
click at [296, 208] on span "Guardar" at bounding box center [285, 207] width 27 height 7
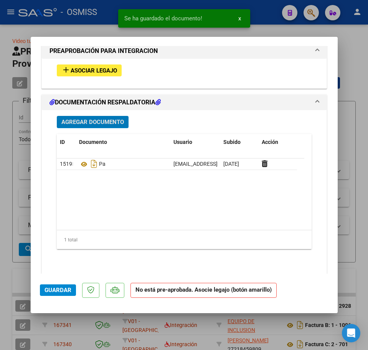
click at [60, 287] on span "Guardar" at bounding box center [58, 290] width 27 height 7
type input "$ 0,00"
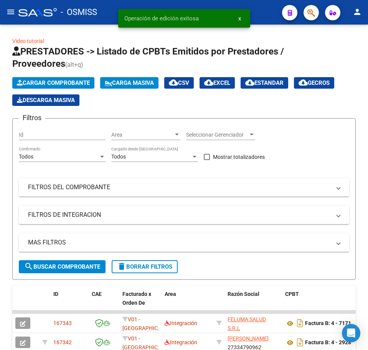
click at [15, 10] on mat-icon "menu" at bounding box center [10, 11] width 9 height 9
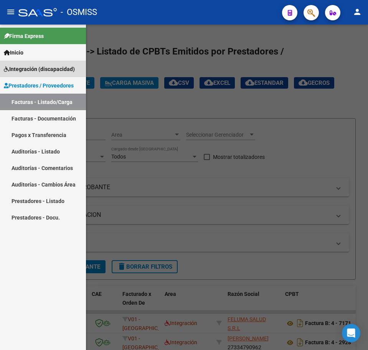
click at [33, 70] on span "Integración (discapacidad)" at bounding box center [39, 69] width 71 height 8
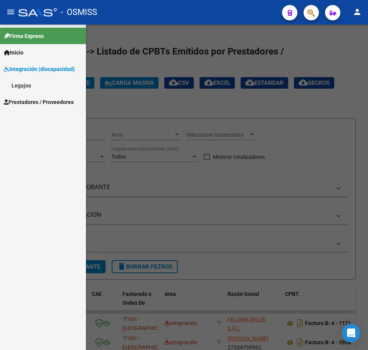
click at [28, 81] on link "Legajos" at bounding box center [43, 85] width 86 height 17
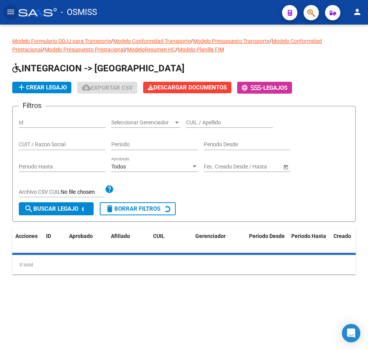
click at [206, 126] on input "CUIL / Apellido" at bounding box center [229, 122] width 87 height 7
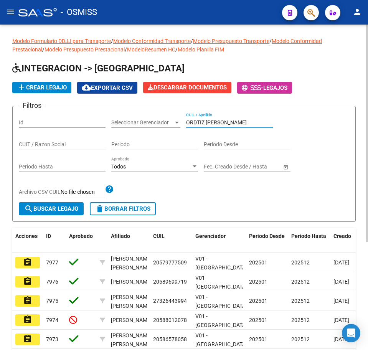
click at [197, 121] on input "ORDTIZ PARODI" at bounding box center [229, 122] width 87 height 7
click at [50, 212] on span "search Buscar Legajo" at bounding box center [51, 209] width 54 height 7
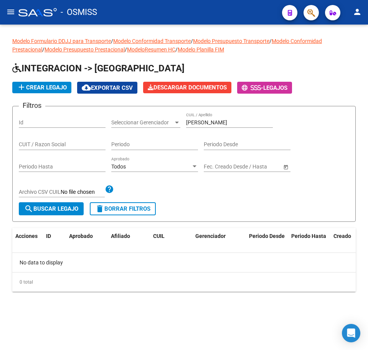
click at [232, 119] on input "ORTIZ PARODI" at bounding box center [229, 122] width 87 height 7
click at [221, 124] on input "ORTIZ PARODI" at bounding box center [229, 122] width 87 height 7
type input "ORTIZ"
click at [38, 210] on span "search Buscar Legajo" at bounding box center [51, 209] width 54 height 7
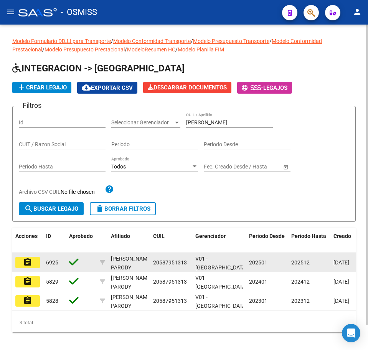
click at [26, 266] on mat-icon "assignment" at bounding box center [27, 262] width 9 height 9
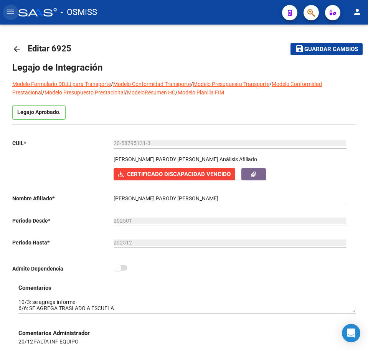
click at [12, 14] on mat-icon "menu" at bounding box center [10, 11] width 9 height 9
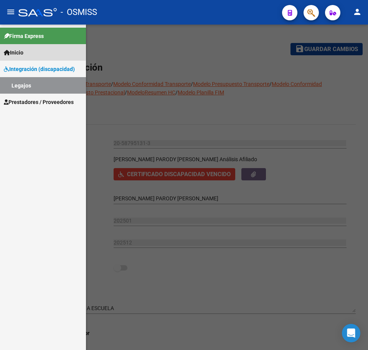
click at [19, 52] on span "Inicio" at bounding box center [14, 52] width 20 height 8
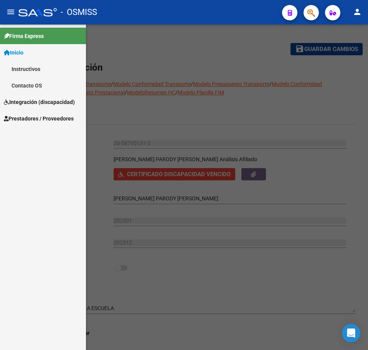
click at [23, 101] on span "Integración (discapacidad)" at bounding box center [39, 102] width 71 height 8
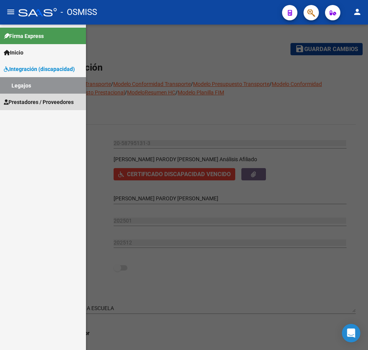
click at [26, 102] on span "Prestadores / Proveedores" at bounding box center [39, 102] width 70 height 8
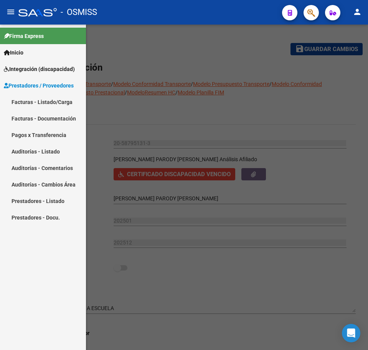
click at [23, 114] on link "Facturas - Documentación" at bounding box center [43, 118] width 86 height 17
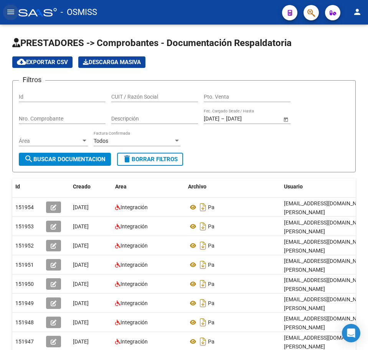
click at [15, 12] on mat-icon "menu" at bounding box center [10, 11] width 9 height 9
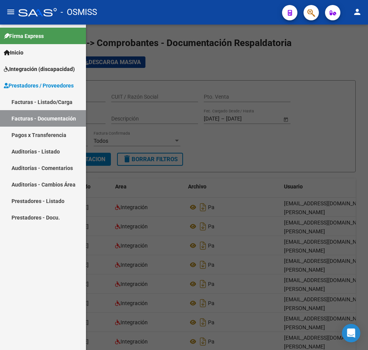
click at [23, 105] on link "Facturas - Listado/Carga" at bounding box center [43, 102] width 86 height 17
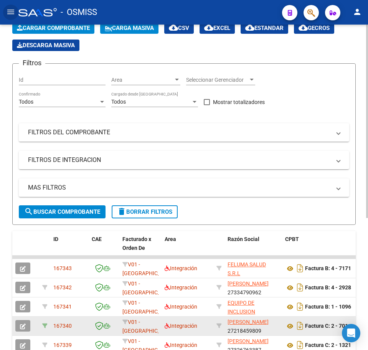
scroll to position [96, 0]
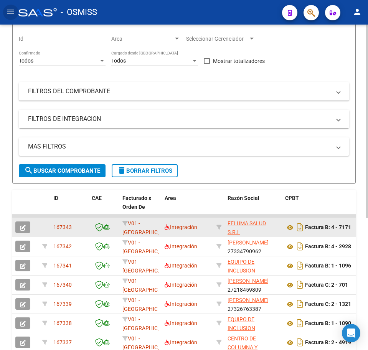
click at [27, 225] on button "button" at bounding box center [22, 228] width 15 height 12
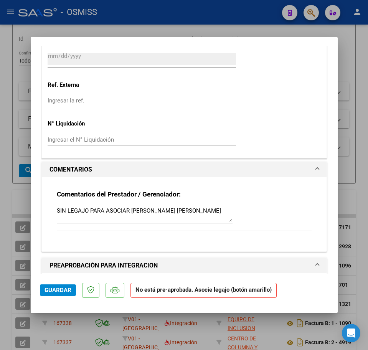
scroll to position [528, 0]
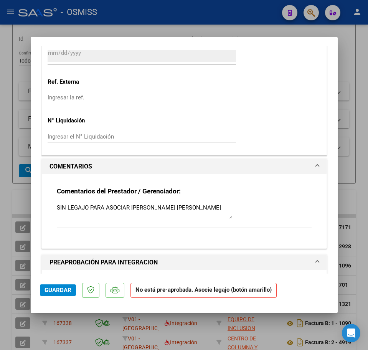
click at [226, 208] on textarea "SIN LEGAJO PARA ASOCIAR ORTIZ PARODI BENICIO BENJAMIN" at bounding box center [145, 211] width 176 height 15
type textarea "SIN LEGAJO PARA ASOCIAR [PERSON_NAME] [PERSON_NAME] A SAAS [DATE]"
click at [68, 292] on span "Guardar" at bounding box center [58, 290] width 27 height 7
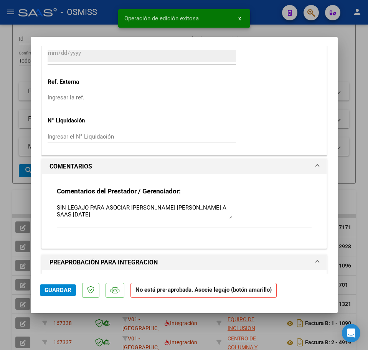
type input "$ 0,00"
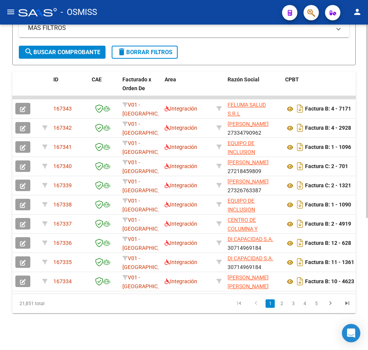
scroll to position [0, 0]
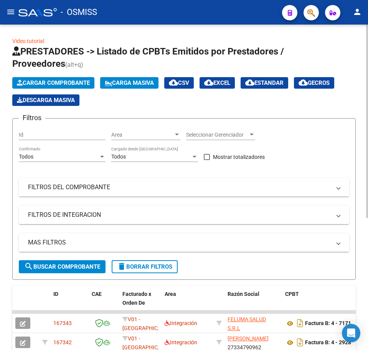
click at [58, 87] on button "Cargar Comprobante" at bounding box center [53, 83] width 82 height 12
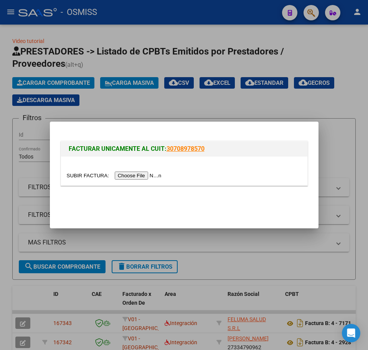
click at [132, 177] on input "file" at bounding box center [115, 176] width 97 height 8
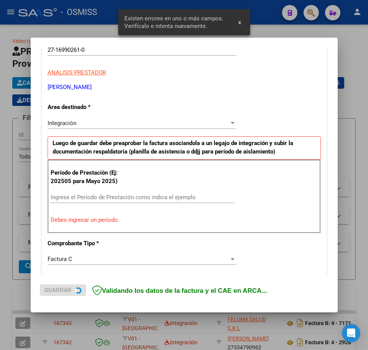
scroll to position [139, 0]
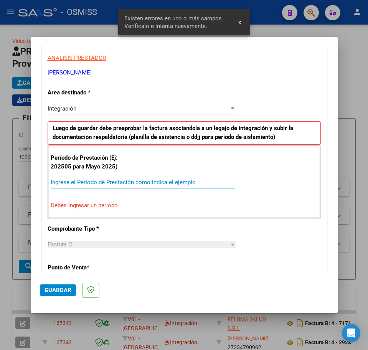
click at [83, 182] on input "Ingrese el Período de Prestación como indica el ejemplo" at bounding box center [143, 182] width 184 height 7
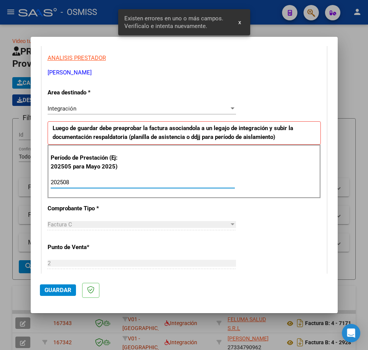
type input "202508"
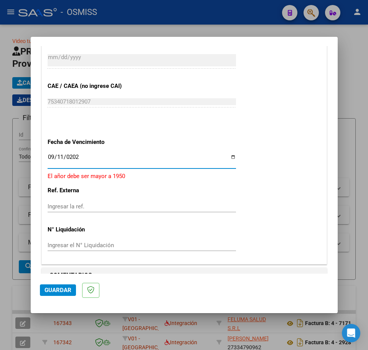
type input "[DATE]"
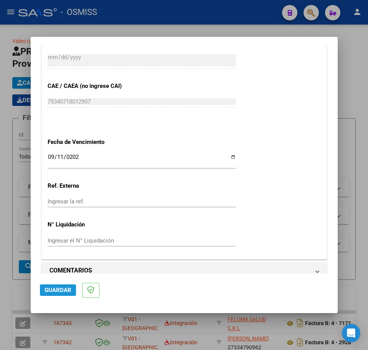
click at [60, 286] on button "Guardar" at bounding box center [58, 291] width 36 height 12
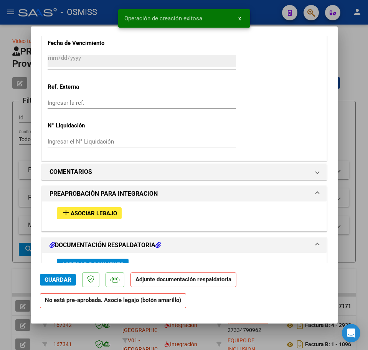
scroll to position [672, 0]
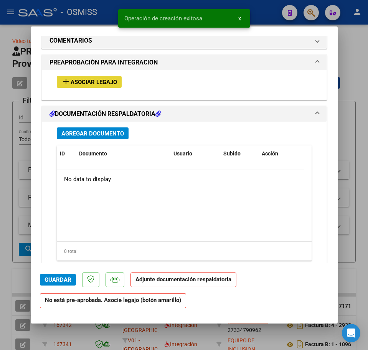
click at [76, 82] on span "Asociar Legajo" at bounding box center [94, 82] width 46 height 7
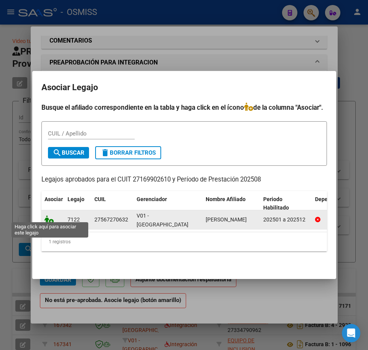
click at [46, 217] on icon at bounding box center [49, 220] width 9 height 8
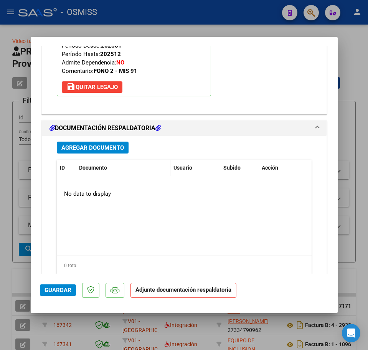
scroll to position [788, 0]
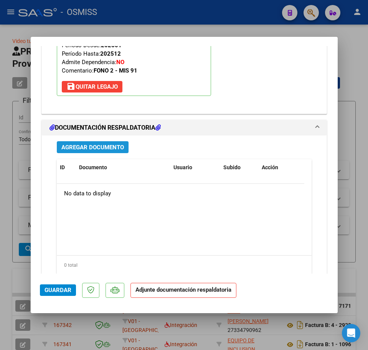
click at [103, 146] on span "Agregar Documento" at bounding box center [92, 147] width 63 height 7
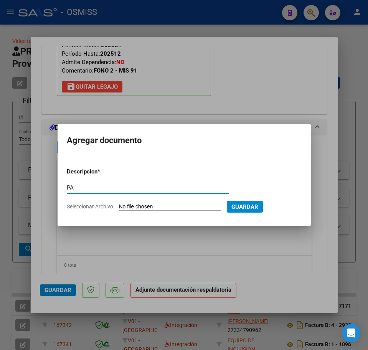
type input "PA"
click at [126, 207] on input "Seleccionar Archivo" at bounding box center [170, 207] width 102 height 7
type input "C:\fakepath\PL.pdf"
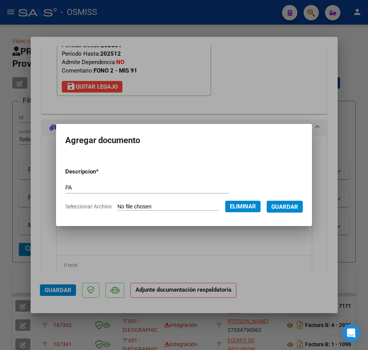
click at [296, 205] on span "Guardar" at bounding box center [285, 207] width 27 height 7
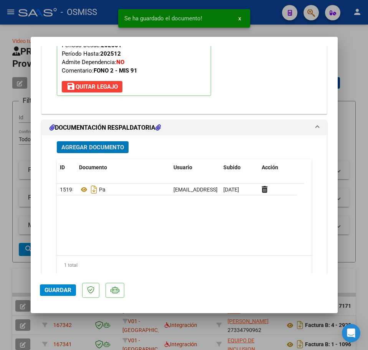
click at [65, 291] on span "Guardar" at bounding box center [58, 290] width 27 height 7
click at [66, 288] on span "Guardar" at bounding box center [58, 290] width 27 height 7
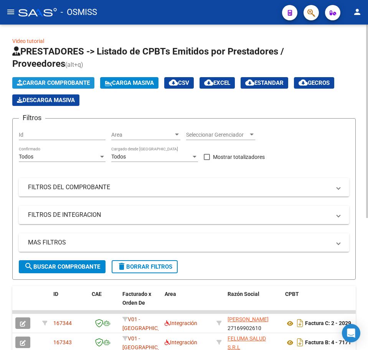
click at [67, 81] on span "Cargar Comprobante" at bounding box center [53, 83] width 73 height 7
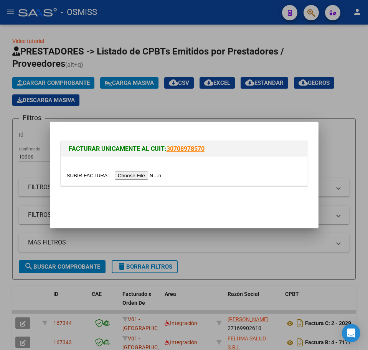
click at [127, 173] on input "file" at bounding box center [115, 176] width 97 height 8
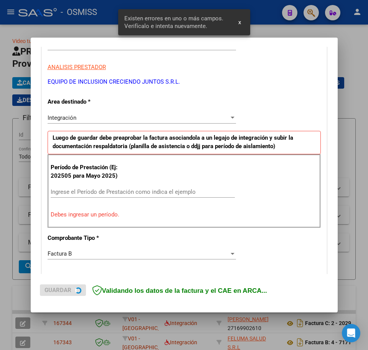
scroll to position [139, 0]
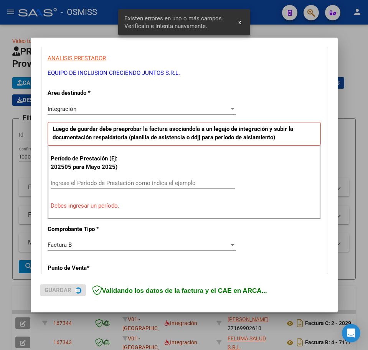
click at [89, 187] on div "Ingrese el Período de Prestación como indica el ejemplo" at bounding box center [143, 183] width 184 height 12
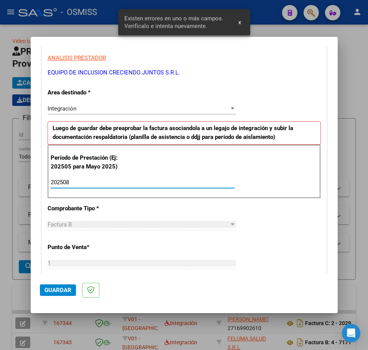
type input "202508"
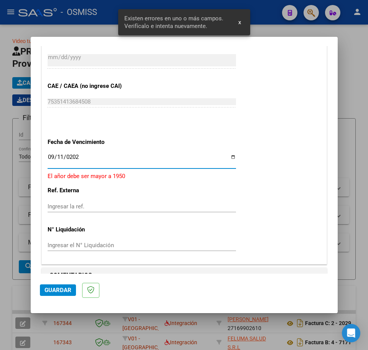
type input "[DATE]"
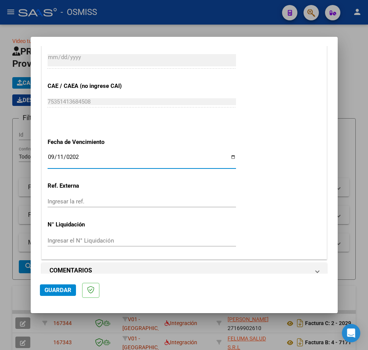
click at [61, 289] on span "Guardar" at bounding box center [58, 290] width 27 height 7
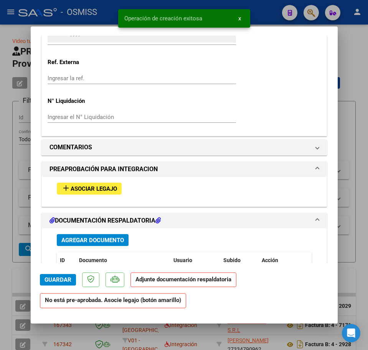
scroll to position [576, 0]
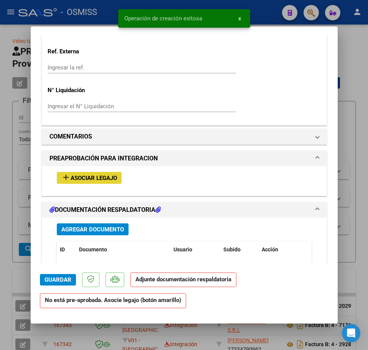
click at [78, 173] on button "add Asociar Legajo" at bounding box center [89, 178] width 65 height 12
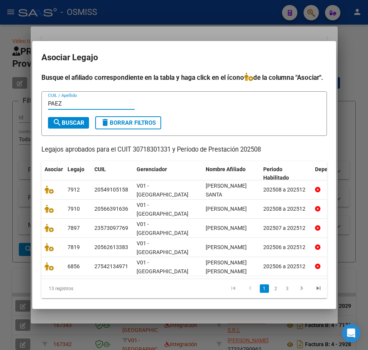
type input "PAEZ"
click at [61, 136] on form "PAEZ CUIL / Apellido search Buscar delete Borrar Filtros" at bounding box center [184, 113] width 286 height 45
click at [64, 126] on span "search Buscar" at bounding box center [69, 122] width 32 height 7
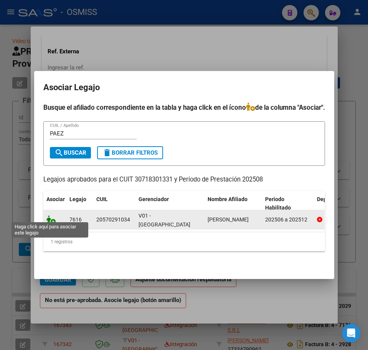
click at [48, 216] on icon at bounding box center [50, 220] width 9 height 8
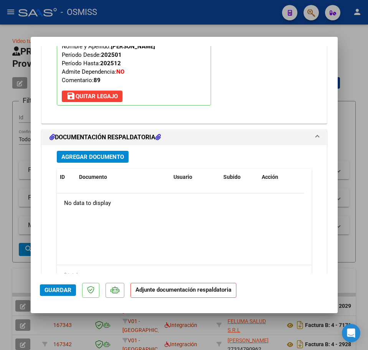
scroll to position [826, 0]
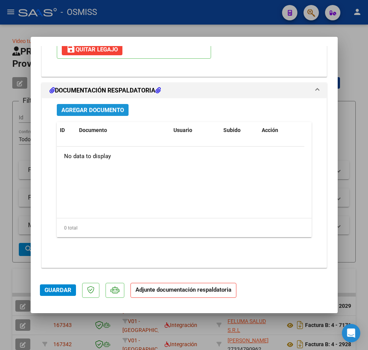
click at [78, 110] on span "Agregar Documento" at bounding box center [92, 110] width 63 height 7
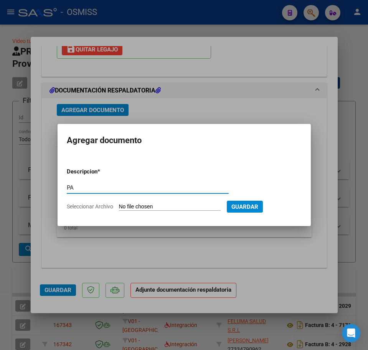
type input "PA"
click at [151, 208] on input "Seleccionar Archivo" at bounding box center [170, 207] width 102 height 7
type input "C:\fakepath\PL.pdf"
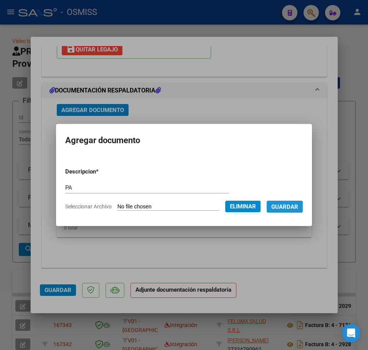
click at [303, 208] on button "Guardar" at bounding box center [285, 207] width 36 height 12
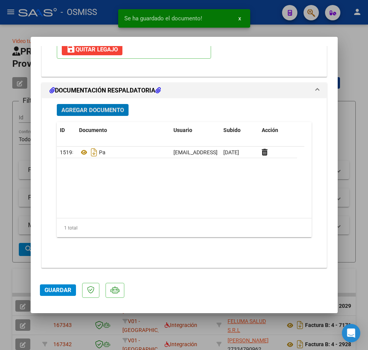
click at [52, 287] on button "Guardar" at bounding box center [58, 291] width 36 height 12
type input "$ 0,00"
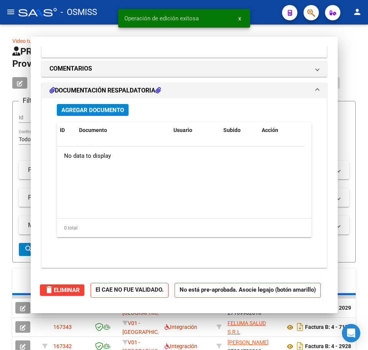
scroll to position [733, 0]
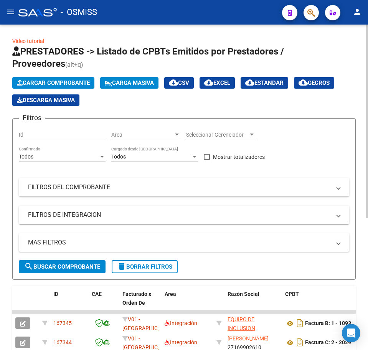
click at [50, 81] on span "Cargar Comprobante" at bounding box center [53, 83] width 73 height 7
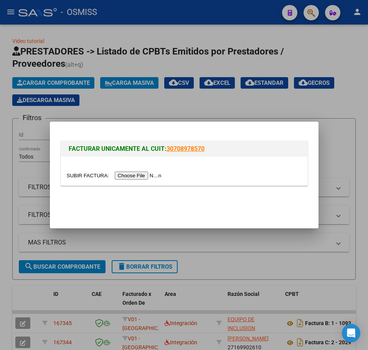
click at [121, 174] on input "file" at bounding box center [115, 176] width 97 height 8
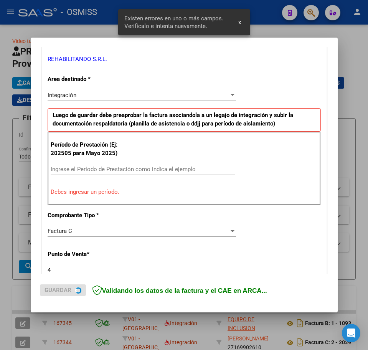
scroll to position [154, 0]
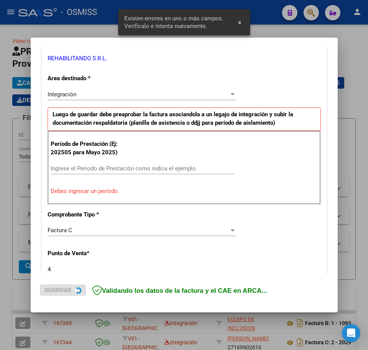
click at [81, 171] on input "Ingrese el Período de Prestación como indica el ejemplo" at bounding box center [143, 168] width 184 height 7
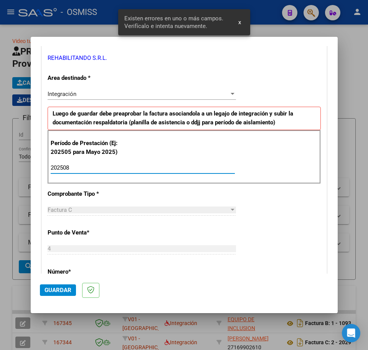
type input "202508"
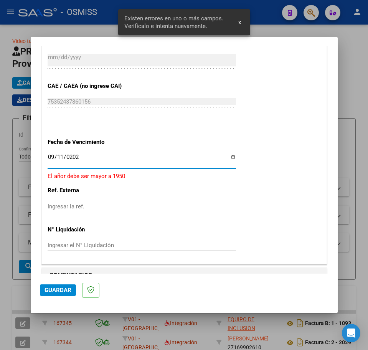
type input "[DATE]"
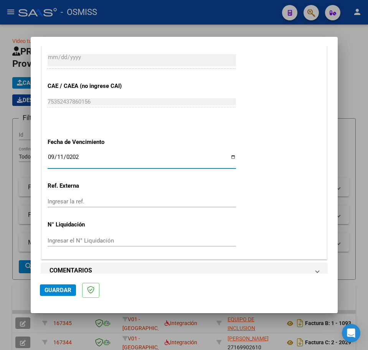
click at [42, 290] on button "Guardar" at bounding box center [58, 291] width 36 height 12
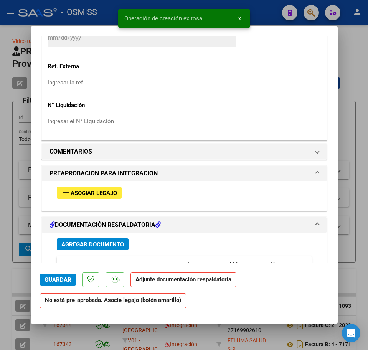
scroll to position [624, 0]
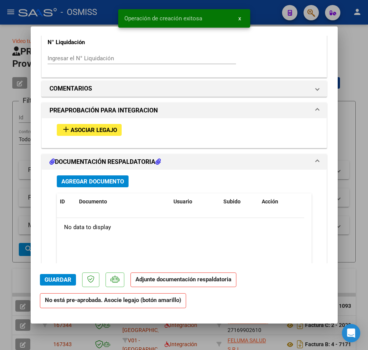
click at [89, 131] on span "Asociar Legajo" at bounding box center [94, 130] width 46 height 7
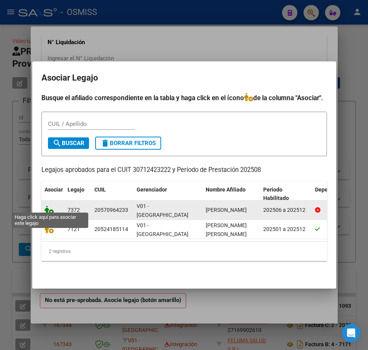
click at [50, 208] on icon at bounding box center [49, 210] width 9 height 8
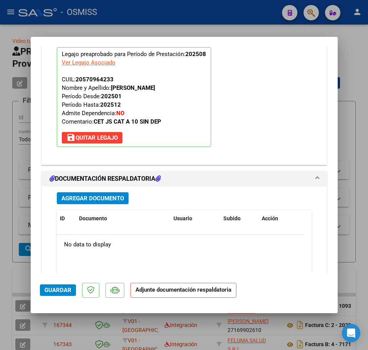
scroll to position [741, 0]
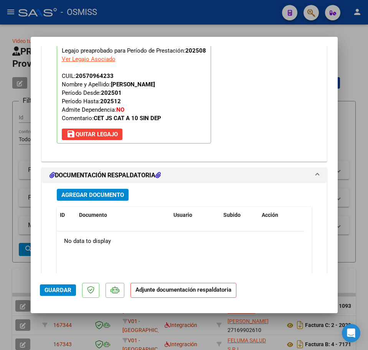
click at [97, 194] on span "Agregar Documento" at bounding box center [92, 195] width 63 height 7
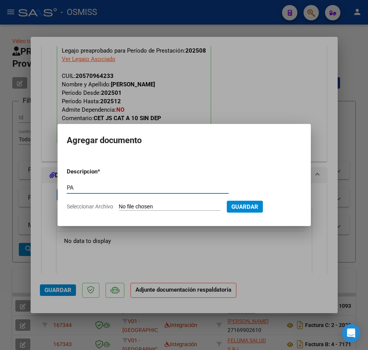
type input "PA"
click at [148, 206] on input "Seleccionar Archivo" at bounding box center [170, 207] width 102 height 7
type input "C:\fakepath\PL.pdf"
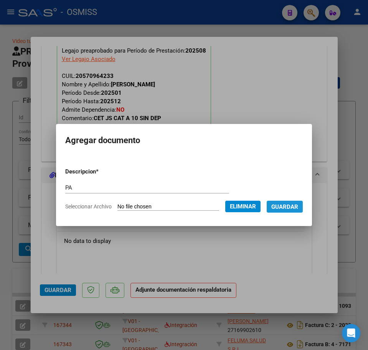
click at [298, 206] on span "Guardar" at bounding box center [285, 207] width 27 height 7
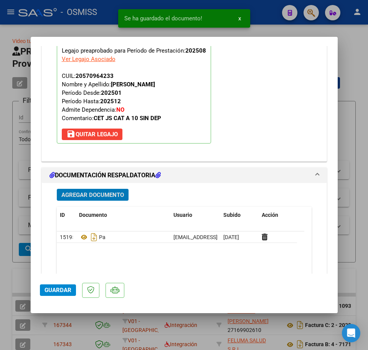
click at [58, 286] on button "Guardar" at bounding box center [58, 291] width 36 height 12
type input "$ 0,00"
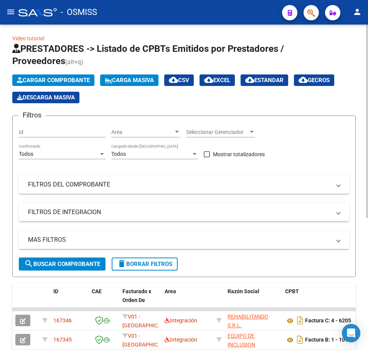
scroll to position [0, 0]
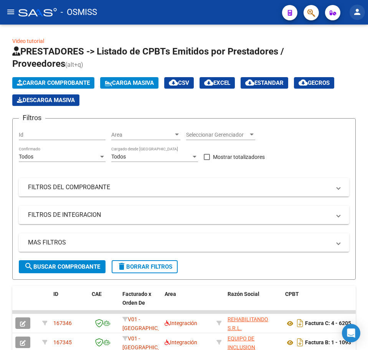
click at [357, 7] on button "person" at bounding box center [357, 12] width 15 height 15
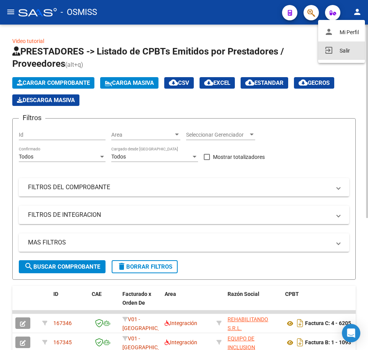
click at [343, 53] on button "exit_to_app Salir" at bounding box center [341, 50] width 47 height 18
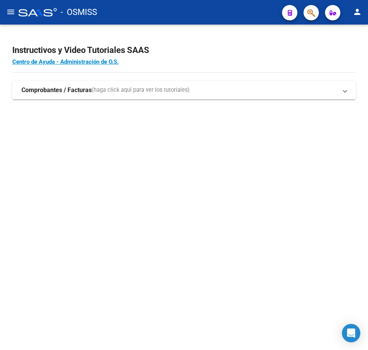
click at [15, 8] on button "menu" at bounding box center [10, 12] width 15 height 15
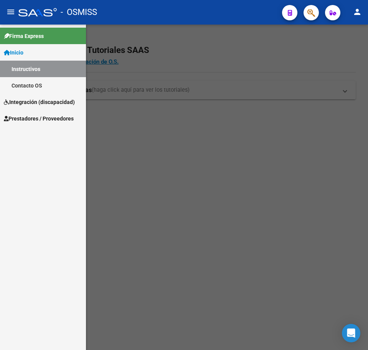
click at [15, 101] on span "Integración (discapacidad)" at bounding box center [39, 102] width 71 height 8
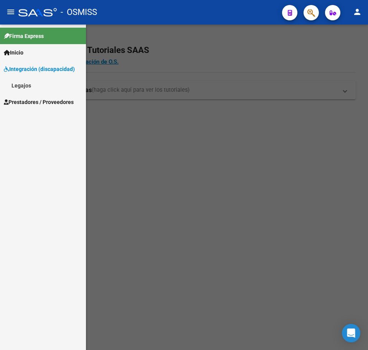
click at [20, 101] on span "Prestadores / Proveedores" at bounding box center [39, 102] width 70 height 8
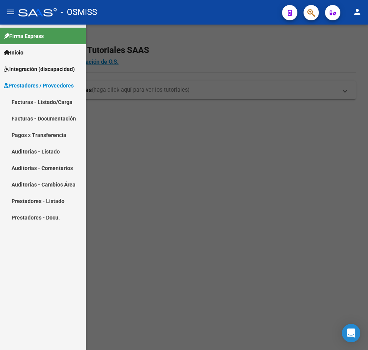
click at [17, 104] on link "Facturas - Listado/Carga" at bounding box center [43, 102] width 86 height 17
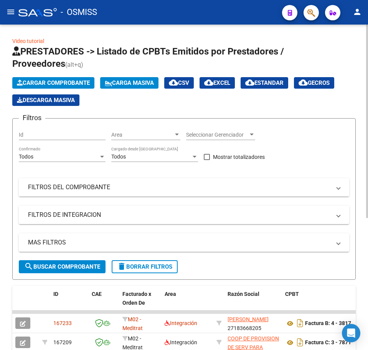
click at [77, 87] on button "Cargar Comprobante" at bounding box center [53, 83] width 82 height 12
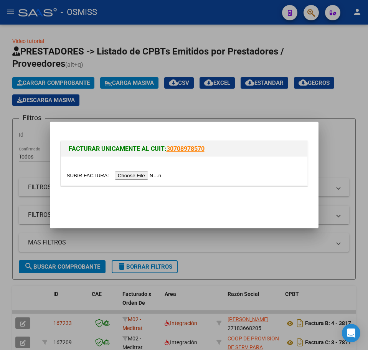
click at [153, 172] on input "file" at bounding box center [115, 176] width 97 height 8
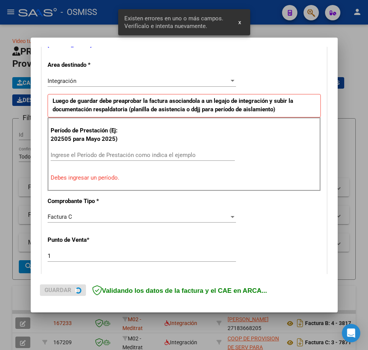
scroll to position [199, 0]
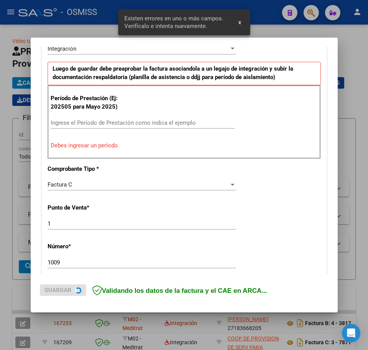
click at [83, 121] on input "Ingrese el Período de Prestación como indica el ejemplo" at bounding box center [143, 122] width 184 height 7
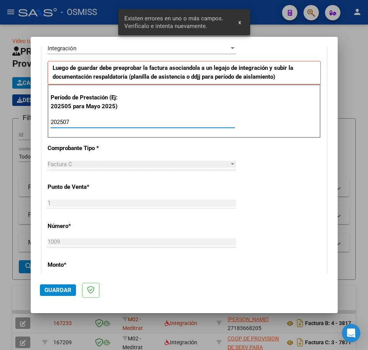
type input "202507"
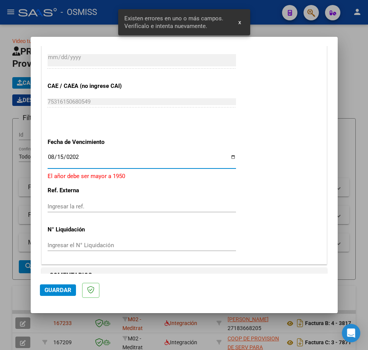
type input "2025-08-15"
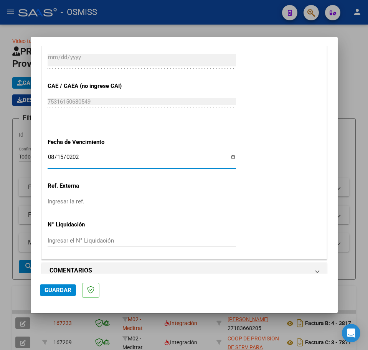
click at [68, 287] on span "Guardar" at bounding box center [58, 290] width 27 height 7
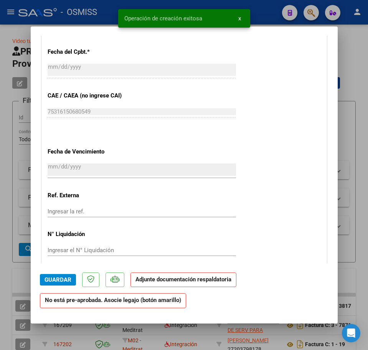
scroll to position [672, 0]
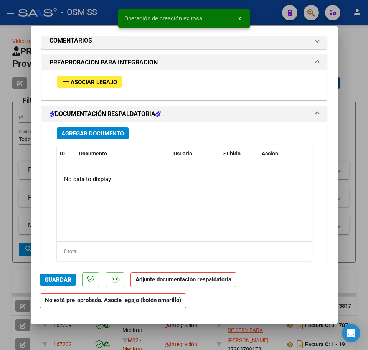
click at [93, 84] on span "Asociar Legajo" at bounding box center [94, 82] width 46 height 7
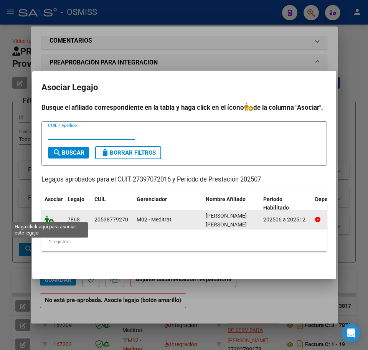
click at [51, 216] on icon at bounding box center [49, 220] width 9 height 8
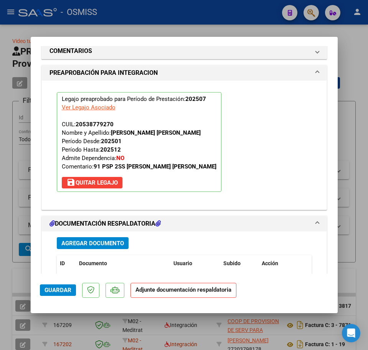
scroll to position [740, 0]
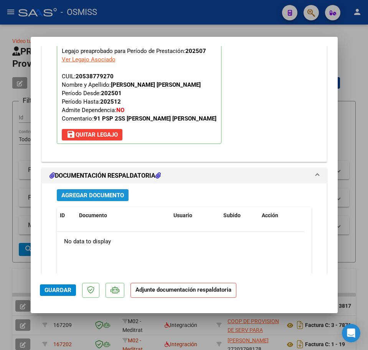
click at [78, 197] on span "Agregar Documento" at bounding box center [92, 195] width 63 height 7
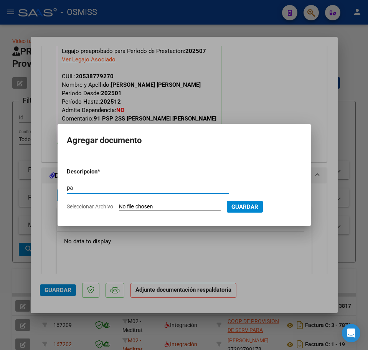
type input "p"
type input "PA"
click at [151, 208] on input "Seleccionar Archivo" at bounding box center [170, 207] width 102 height 7
type input "C:\fakepath\PL.pdf"
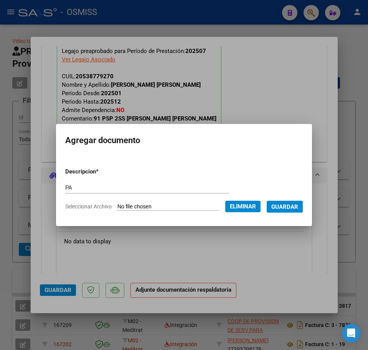
click at [293, 209] on span "Guardar" at bounding box center [285, 207] width 27 height 7
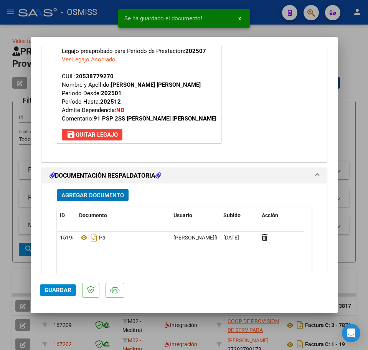
click at [50, 295] on button "Guardar" at bounding box center [58, 291] width 36 height 12
type input "$ 0,00"
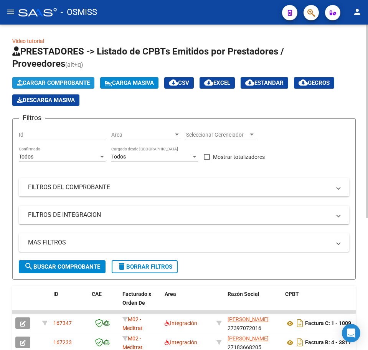
click at [40, 78] on button "Cargar Comprobante" at bounding box center [53, 83] width 82 height 12
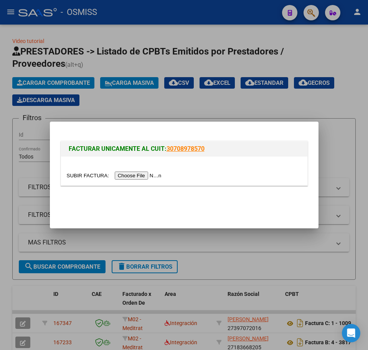
click at [134, 174] on input "file" at bounding box center [115, 176] width 97 height 8
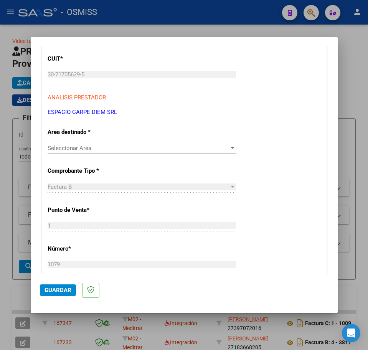
scroll to position [96, 0]
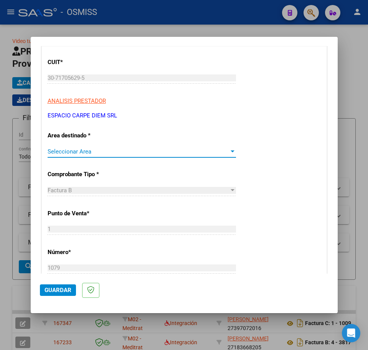
click at [88, 153] on span "Seleccionar Area" at bounding box center [139, 151] width 182 height 7
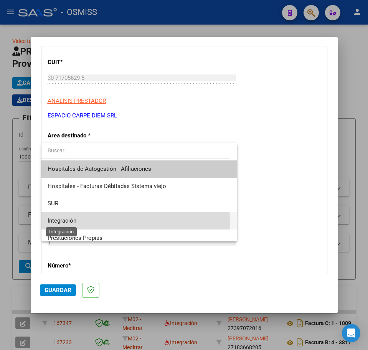
click at [61, 222] on span "Integración" at bounding box center [62, 220] width 29 height 7
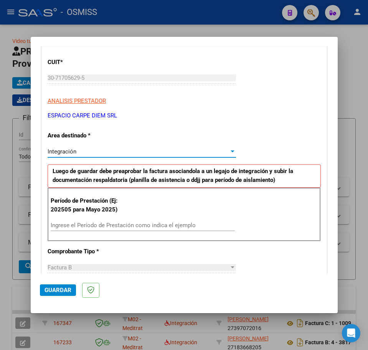
click at [83, 224] on input "Ingrese el Período de Prestación como indica el ejemplo" at bounding box center [143, 225] width 184 height 7
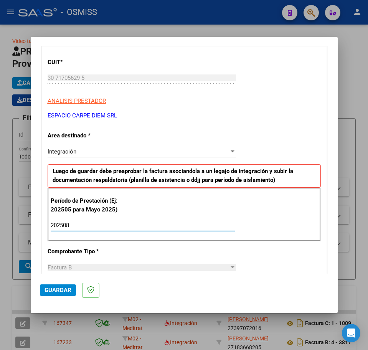
type input "202508"
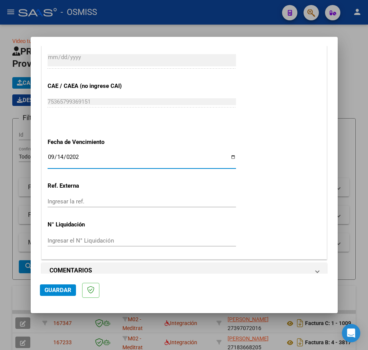
type input "2025-09-14"
click at [50, 289] on span "Guardar" at bounding box center [58, 290] width 27 height 7
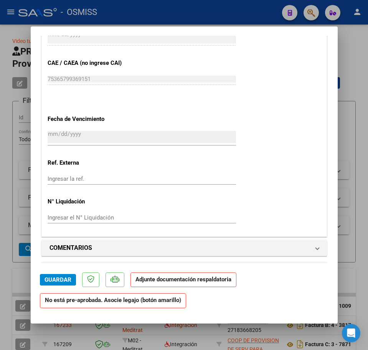
scroll to position [528, 0]
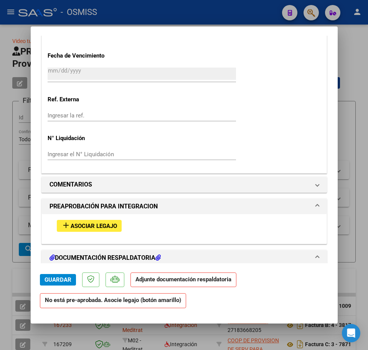
click at [116, 229] on span "Asociar Legajo" at bounding box center [94, 226] width 46 height 7
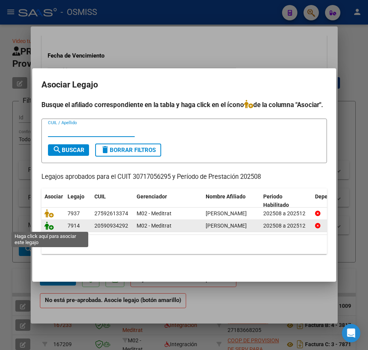
click at [53, 226] on icon at bounding box center [49, 226] width 9 height 8
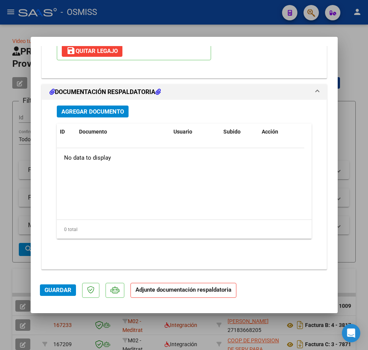
scroll to position [826, 0]
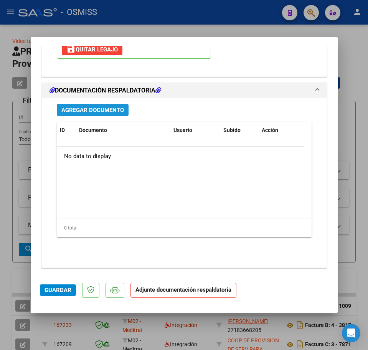
click at [111, 114] on button "Agregar Documento" at bounding box center [93, 110] width 72 height 12
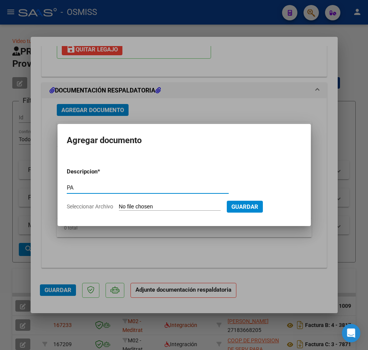
type input "PA"
click at [145, 204] on input "Seleccionar Archivo" at bounding box center [170, 207] width 102 height 7
type input "C:\fakepath\GALVAN - Presentismo AGO25 - Ana Belinco00.pdf"
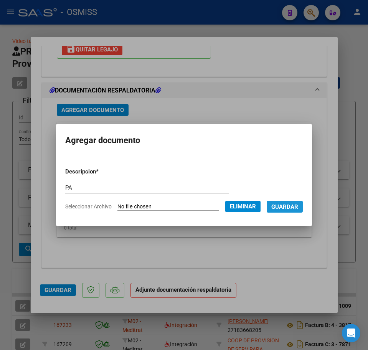
click at [294, 208] on span "Guardar" at bounding box center [285, 207] width 27 height 7
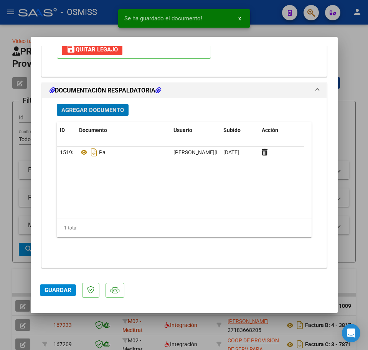
click at [65, 292] on span "Guardar" at bounding box center [58, 290] width 27 height 7
click at [56, 286] on button "Guardar" at bounding box center [58, 291] width 36 height 12
type input "$ 0,00"
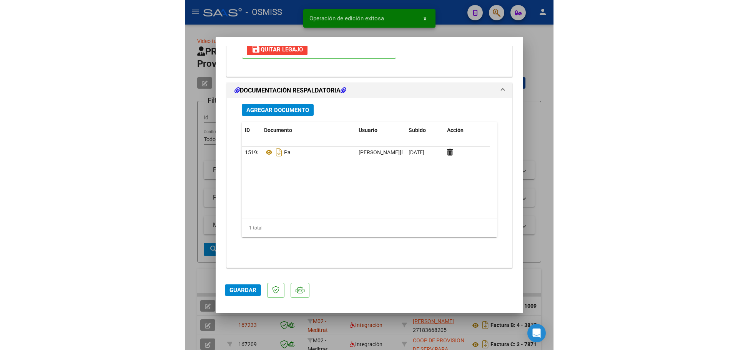
scroll to position [733, 0]
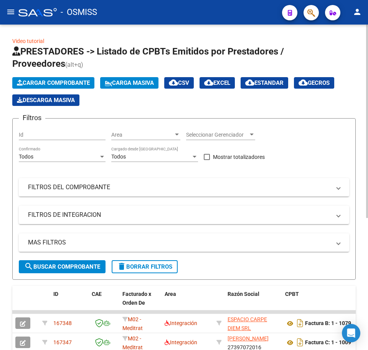
click at [32, 83] on span "Cargar Comprobante" at bounding box center [53, 83] width 73 height 7
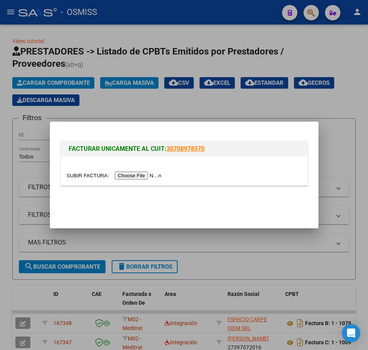
click at [141, 174] on input "file" at bounding box center [115, 176] width 97 height 8
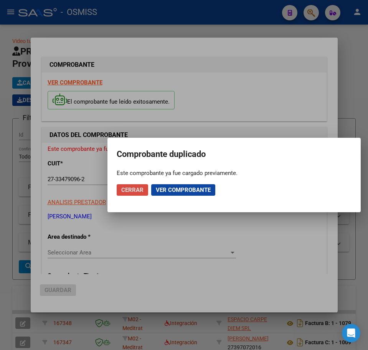
click at [137, 192] on span "Cerrar" at bounding box center [132, 190] width 22 height 7
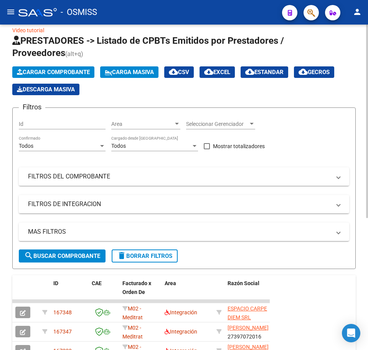
scroll to position [0, 0]
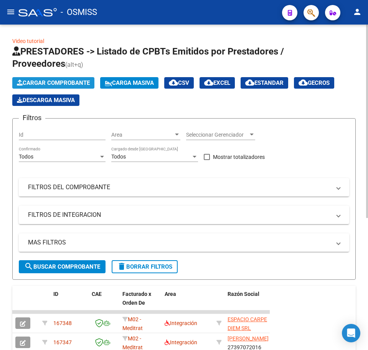
click at [54, 85] on span "Cargar Comprobante" at bounding box center [53, 83] width 73 height 7
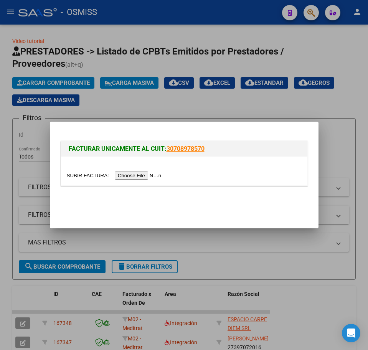
click at [134, 176] on input "file" at bounding box center [115, 176] width 97 height 8
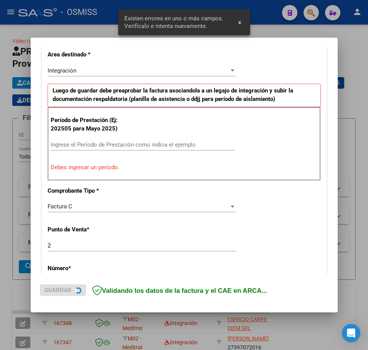
scroll to position [202, 0]
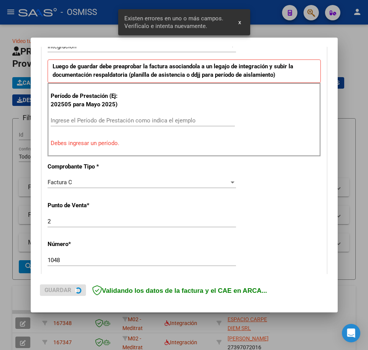
click at [70, 118] on input "Ingrese el Período de Prestación como indica el ejemplo" at bounding box center [143, 120] width 184 height 7
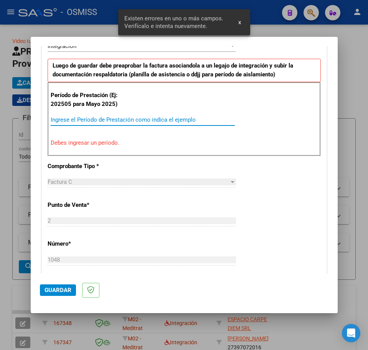
type input "1"
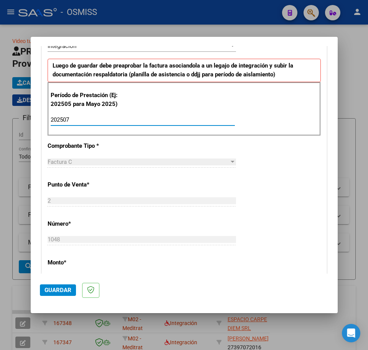
type input "202507"
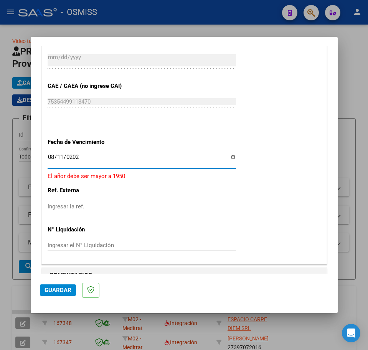
type input "[DATE]"
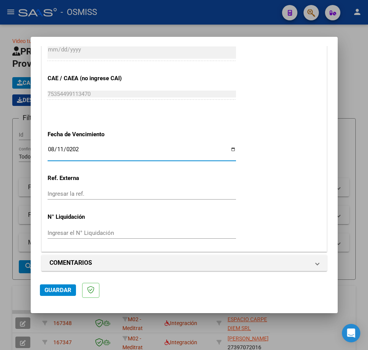
scroll to position [472, 0]
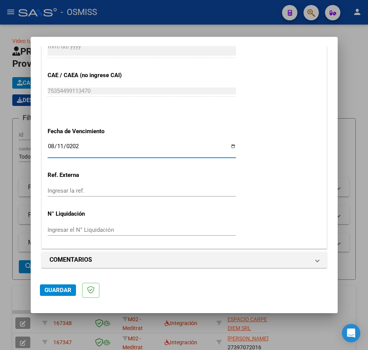
click at [67, 290] on span "Guardar" at bounding box center [58, 290] width 27 height 7
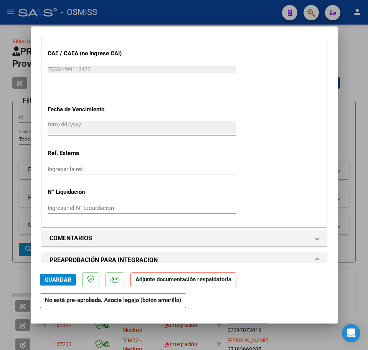
scroll to position [528, 0]
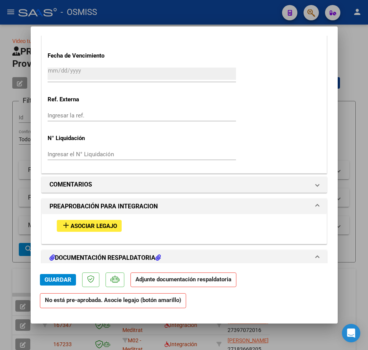
click at [106, 228] on span "Asociar Legajo" at bounding box center [94, 226] width 46 height 7
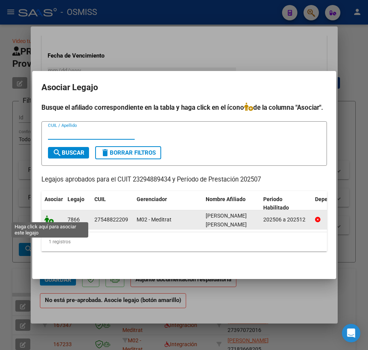
click at [53, 216] on icon at bounding box center [49, 220] width 9 height 8
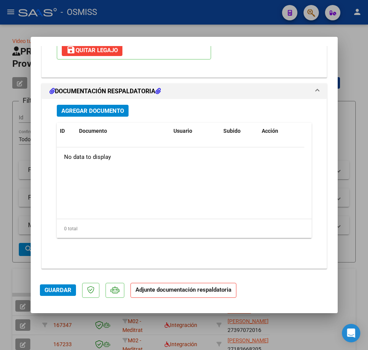
scroll to position [826, 0]
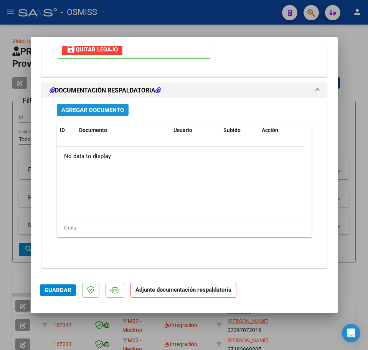
click at [105, 110] on span "Agregar Documento" at bounding box center [92, 110] width 63 height 7
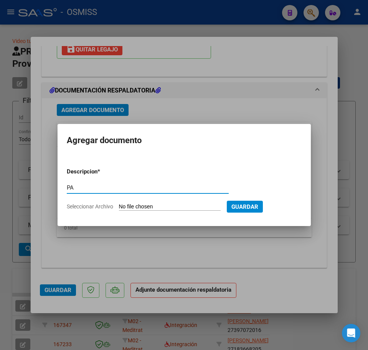
type input "PA"
click at [142, 208] on input "Seleccionar Archivo" at bounding box center [170, 207] width 102 height 7
type input "C:\fakepath\PL.pdf"
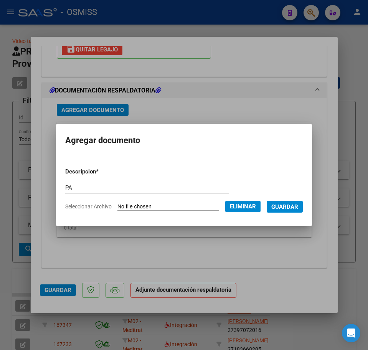
click at [298, 209] on span "Guardar" at bounding box center [285, 207] width 27 height 7
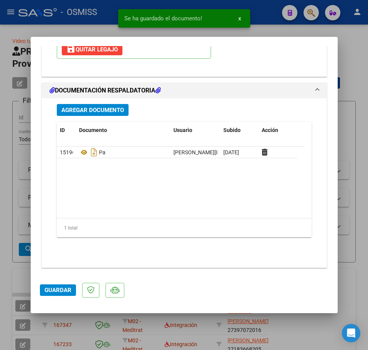
click at [51, 297] on mat-dialog-actions "Guardar" at bounding box center [184, 289] width 289 height 30
click at [51, 291] on span "Guardar" at bounding box center [58, 290] width 27 height 7
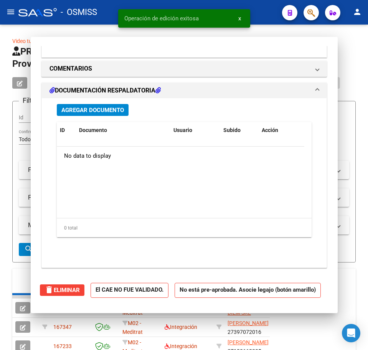
type input "$ 0,00"
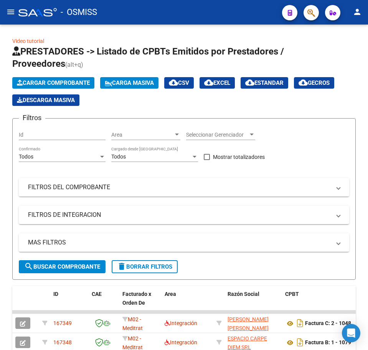
click at [358, 13] on mat-icon "person" at bounding box center [357, 11] width 9 height 9
click at [356, 13] on mat-icon "person" at bounding box center [357, 11] width 9 height 9
click at [347, 56] on button "exit_to_app Salir" at bounding box center [341, 50] width 47 height 18
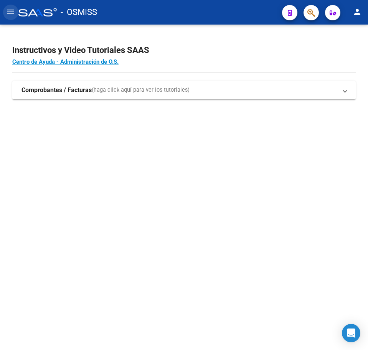
click at [10, 14] on mat-icon "menu" at bounding box center [10, 11] width 9 height 9
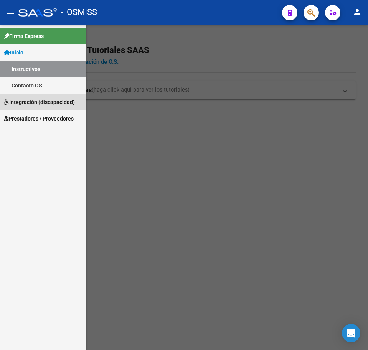
click at [33, 98] on span "Integración (discapacidad)" at bounding box center [39, 102] width 71 height 8
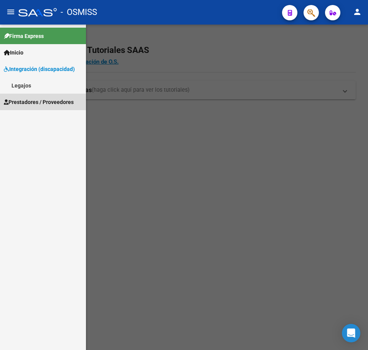
click at [29, 103] on span "Prestadores / Proveedores" at bounding box center [39, 102] width 70 height 8
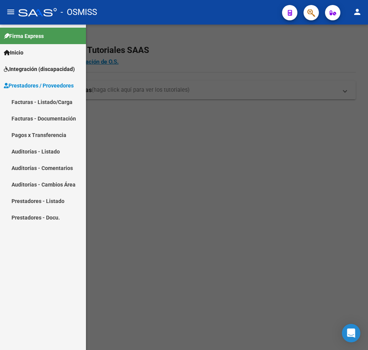
click at [23, 103] on link "Facturas - Listado/Carga" at bounding box center [43, 102] width 86 height 17
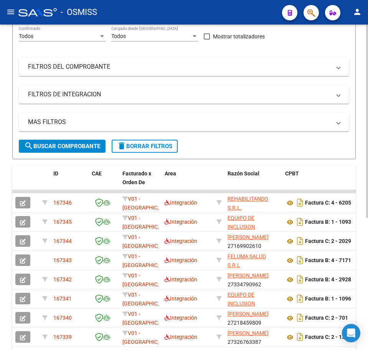
scroll to position [19, 0]
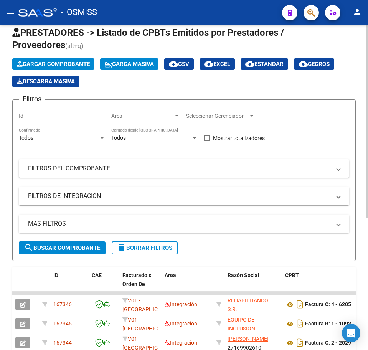
click at [62, 62] on span "Cargar Comprobante" at bounding box center [53, 64] width 73 height 7
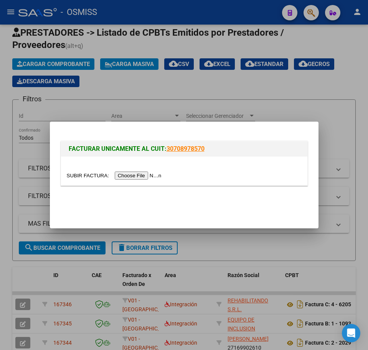
click at [148, 173] on input "file" at bounding box center [115, 176] width 97 height 8
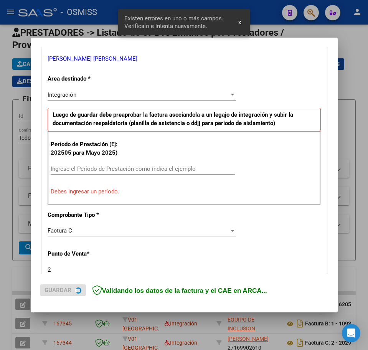
scroll to position [154, 0]
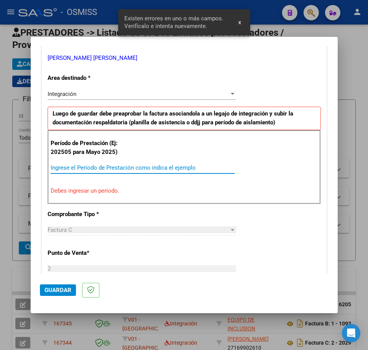
click at [85, 171] on input "Ingrese el Período de Prestación como indica el ejemplo" at bounding box center [143, 167] width 184 height 7
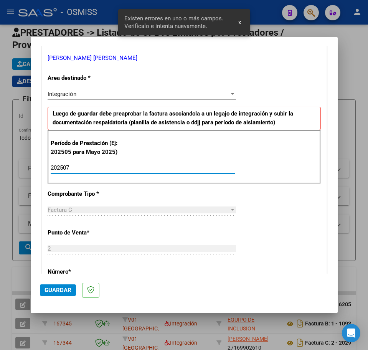
type input "202507"
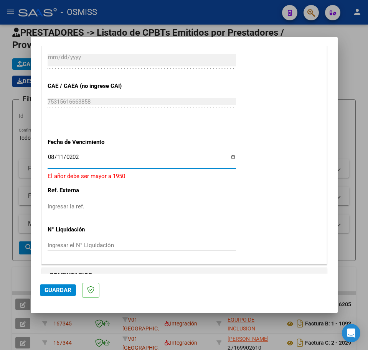
type input "[DATE]"
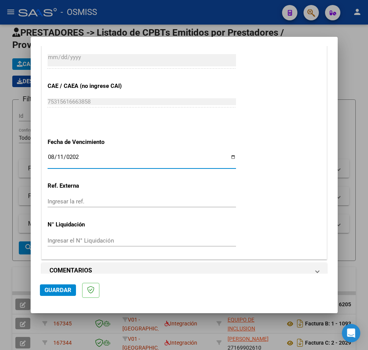
click at [60, 285] on mat-dialog-actions "Guardar" at bounding box center [184, 289] width 289 height 30
click at [58, 289] on span "Guardar" at bounding box center [58, 290] width 27 height 7
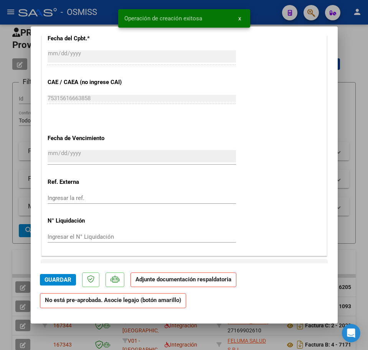
scroll to position [528, 0]
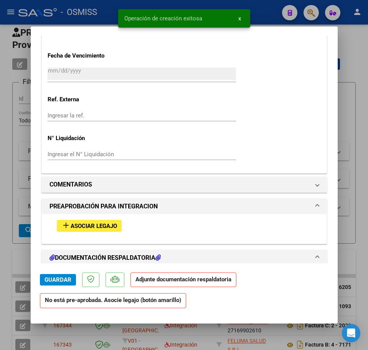
click at [103, 226] on span "Asociar Legajo" at bounding box center [94, 226] width 46 height 7
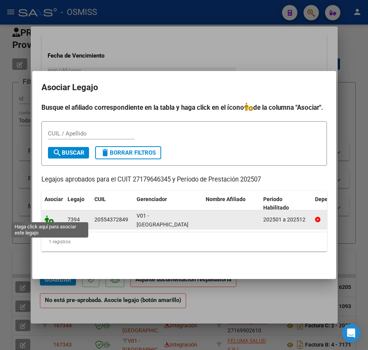
click at [49, 219] on icon at bounding box center [49, 220] width 9 height 8
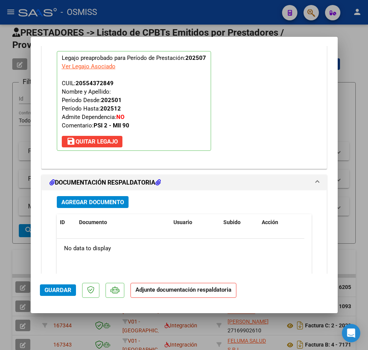
scroll to position [741, 0]
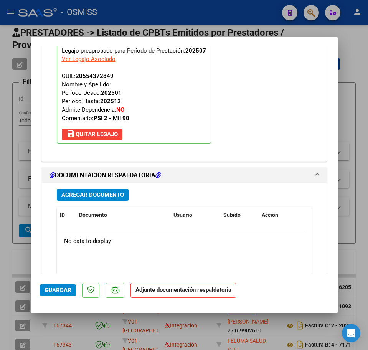
click at [123, 199] on span "Agregar Documento" at bounding box center [92, 195] width 63 height 7
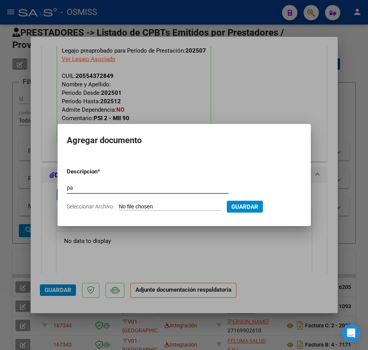
type input "p"
type input "PA"
click at [151, 208] on input "Seleccionar Archivo" at bounding box center [170, 207] width 102 height 7
type input "C:\fakepath\PL.pdf"
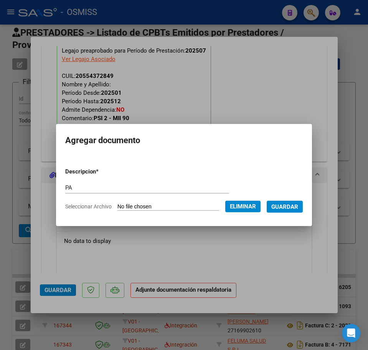
click at [298, 207] on span "Guardar" at bounding box center [285, 207] width 27 height 7
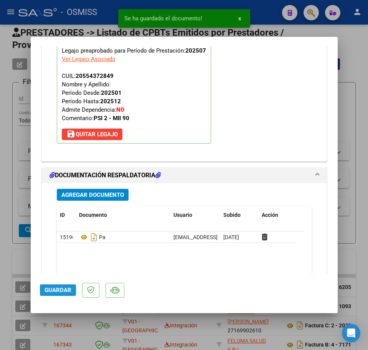
click at [52, 290] on span "Guardar" at bounding box center [58, 290] width 27 height 7
type input "$ 0,00"
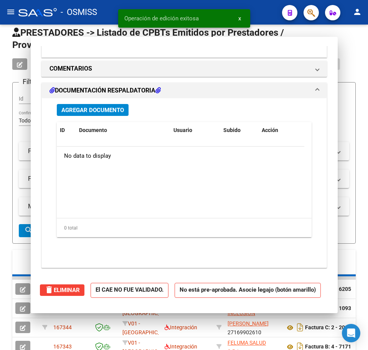
scroll to position [648, 0]
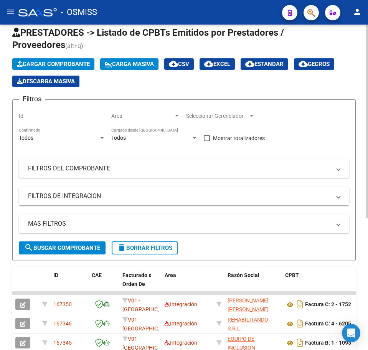
click at [76, 66] on span "Cargar Comprobante" at bounding box center [53, 64] width 73 height 7
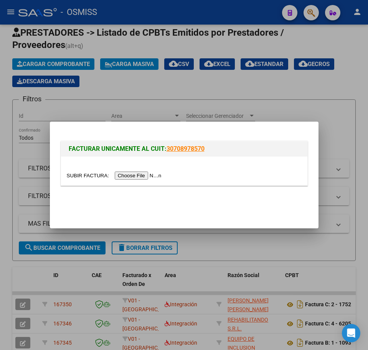
click at [140, 177] on input "file" at bounding box center [115, 176] width 97 height 8
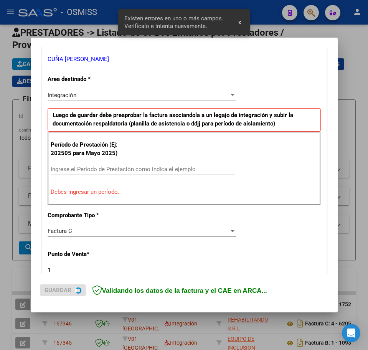
scroll to position [154, 0]
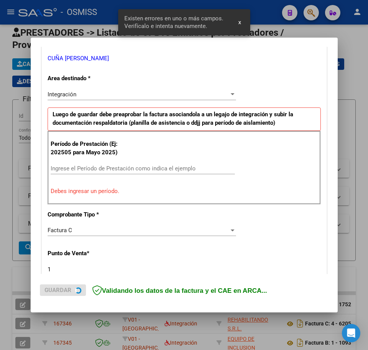
click at [79, 164] on div "Ingrese el Período de Prestación como indica el ejemplo" at bounding box center [143, 169] width 184 height 12
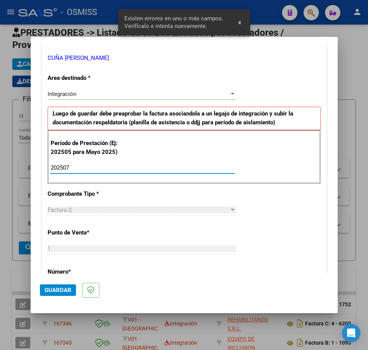
type input "202507"
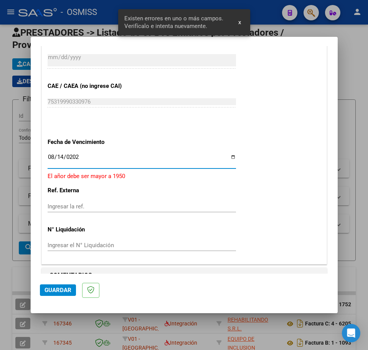
type input "[DATE]"
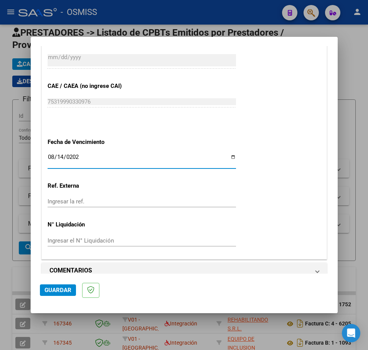
click at [55, 292] on span "Guardar" at bounding box center [58, 290] width 27 height 7
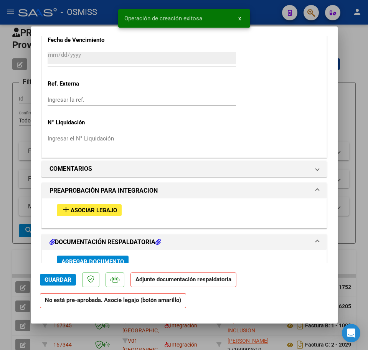
scroll to position [576, 0]
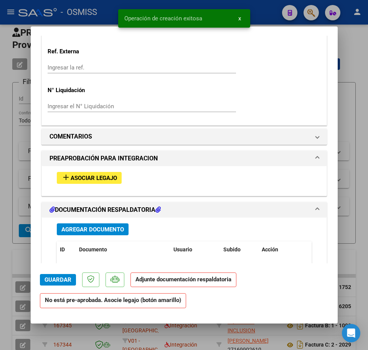
click at [105, 180] on span "Asociar Legajo" at bounding box center [94, 178] width 46 height 7
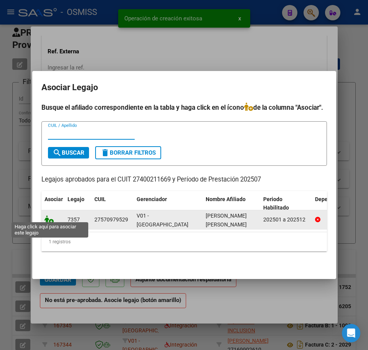
click at [49, 216] on icon at bounding box center [49, 220] width 9 height 8
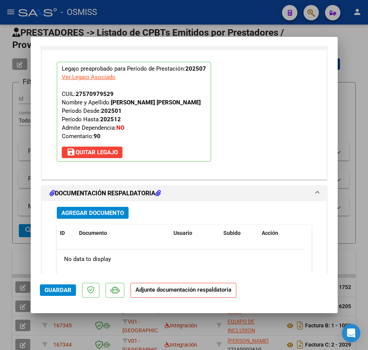
scroll to position [788, 0]
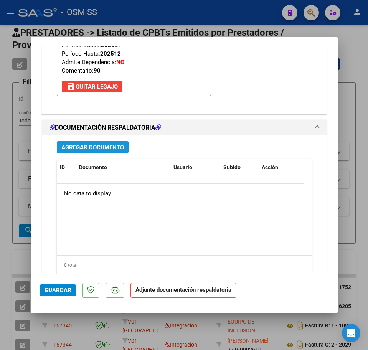
click at [73, 148] on span "Agregar Documento" at bounding box center [92, 147] width 63 height 7
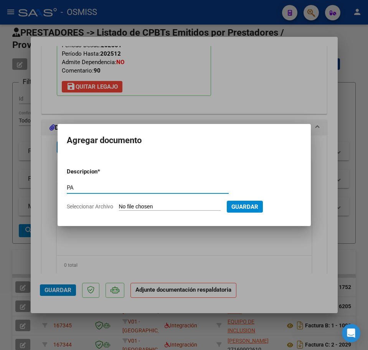
type input "PA"
click at [129, 208] on input "Seleccionar Archivo" at bounding box center [170, 207] width 102 height 7
type input "C:\fakepath\PL.pdf"
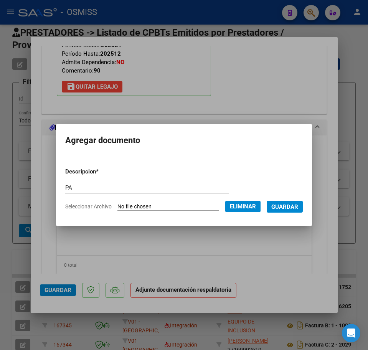
click at [297, 210] on span "Guardar" at bounding box center [285, 207] width 27 height 7
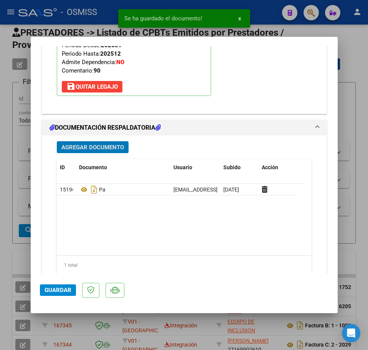
click at [55, 290] on span "Guardar" at bounding box center [58, 290] width 27 height 7
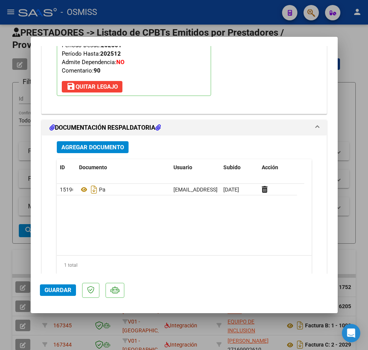
click at [68, 293] on span "Guardar" at bounding box center [58, 290] width 27 height 7
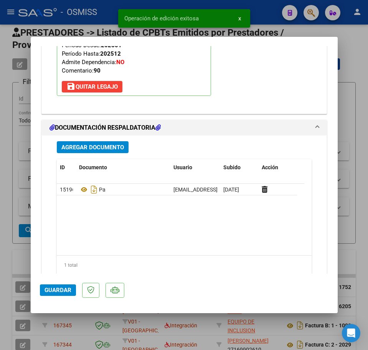
type input "$ 0,00"
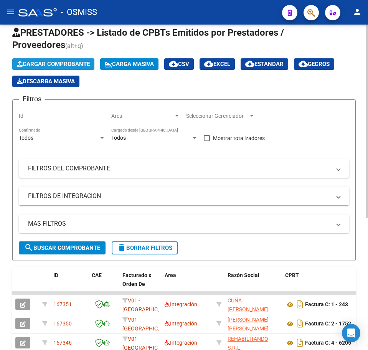
click at [64, 63] on span "Cargar Comprobante" at bounding box center [53, 64] width 73 height 7
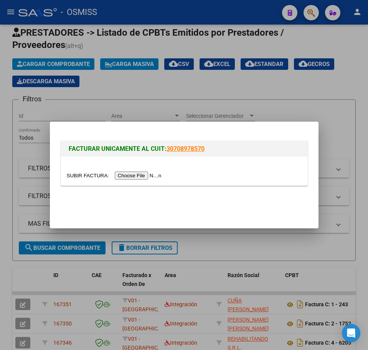
click at [136, 176] on input "file" at bounding box center [115, 176] width 97 height 8
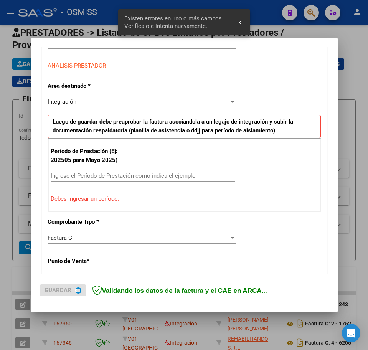
scroll to position [139, 0]
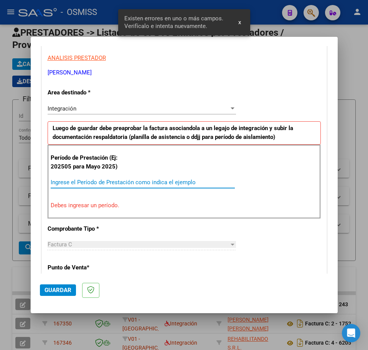
click at [76, 182] on input "Ingrese el Período de Prestación como indica el ejemplo" at bounding box center [143, 182] width 184 height 7
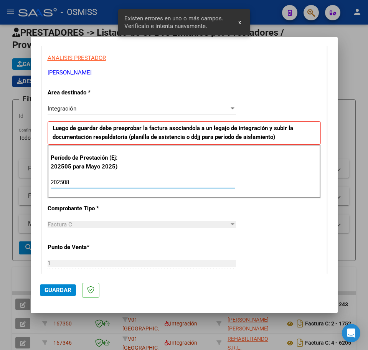
type input "202508"
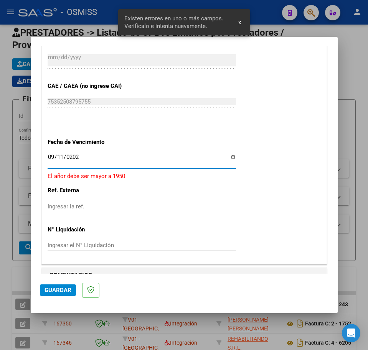
type input "[DATE]"
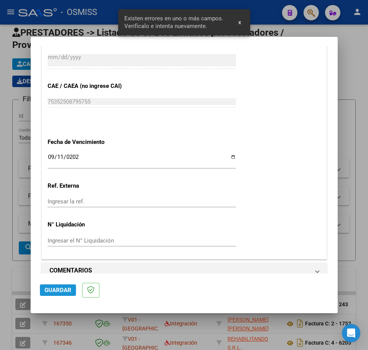
click at [64, 291] on span "Guardar" at bounding box center [58, 290] width 27 height 7
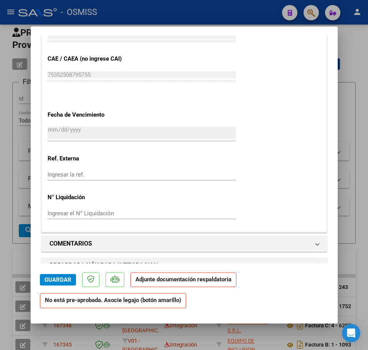
scroll to position [624, 0]
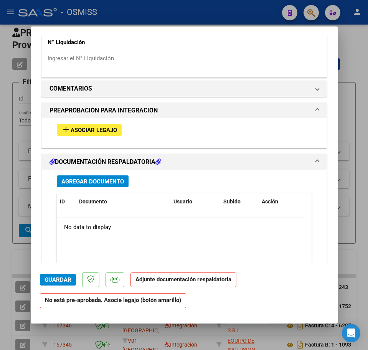
click at [101, 132] on span "Asociar Legajo" at bounding box center [94, 130] width 46 height 7
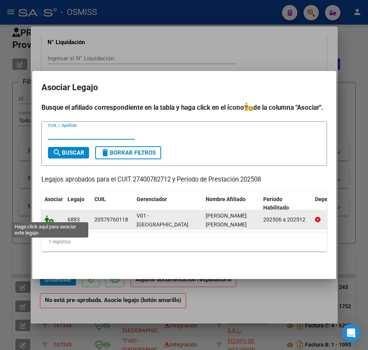
click at [51, 216] on icon at bounding box center [49, 220] width 9 height 8
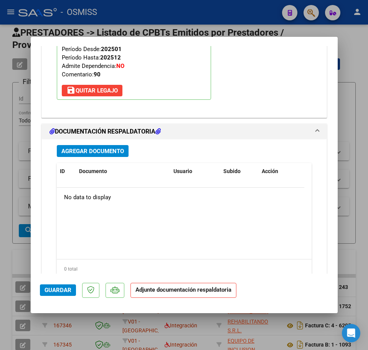
scroll to position [789, 0]
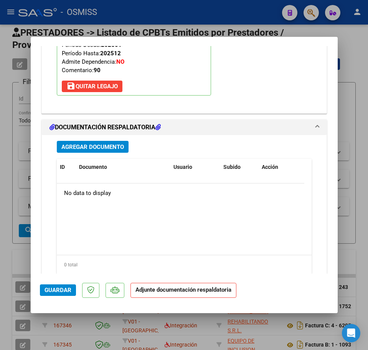
click at [89, 147] on span "Agregar Documento" at bounding box center [92, 147] width 63 height 7
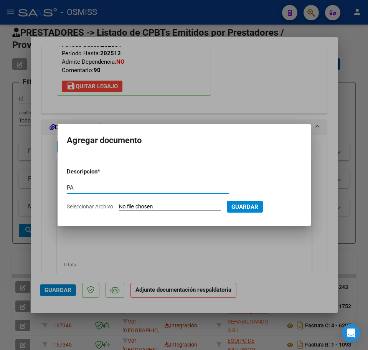
type input "PA"
click at [140, 209] on input "Seleccionar Archivo" at bounding box center [170, 207] width 102 height 7
type input "C:\fakepath\PL.pdf"
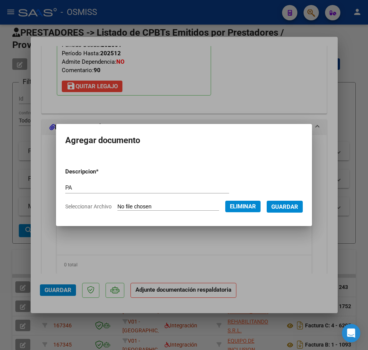
click at [295, 210] on span "Guardar" at bounding box center [285, 207] width 27 height 7
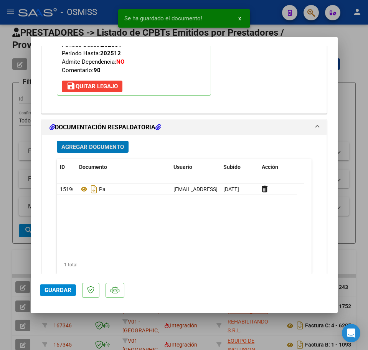
click at [54, 289] on span "Guardar" at bounding box center [58, 290] width 27 height 7
type input "$ 0,00"
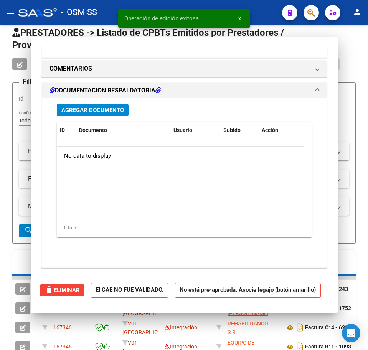
scroll to position [696, 0]
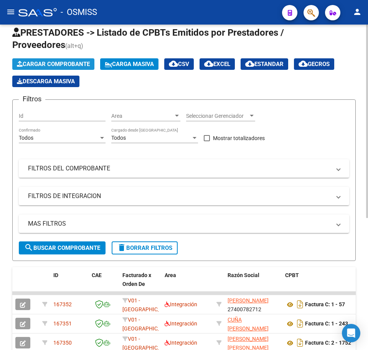
click at [90, 63] on span "Cargar Comprobante" at bounding box center [53, 64] width 73 height 7
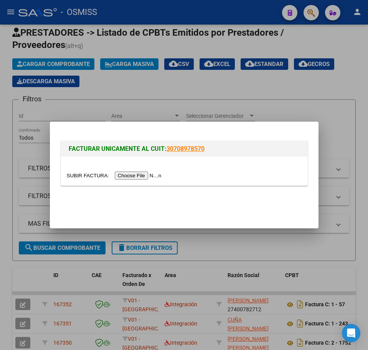
click at [139, 176] on input "file" at bounding box center [115, 176] width 97 height 8
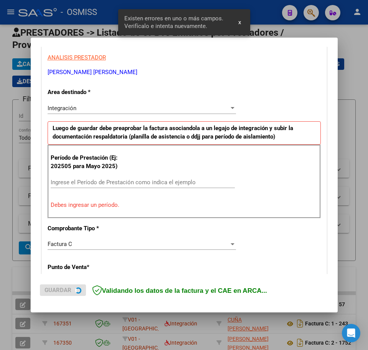
scroll to position [154, 0]
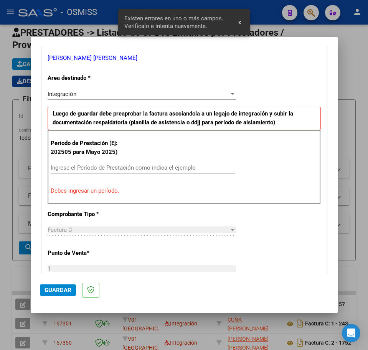
click at [87, 165] on input "Ingrese el Período de Prestación como indica el ejemplo" at bounding box center [143, 167] width 184 height 7
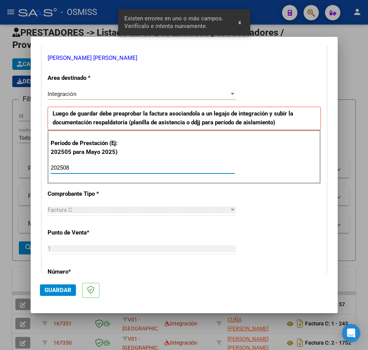
type input "202508"
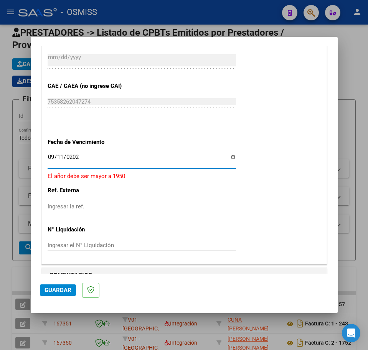
type input "[DATE]"
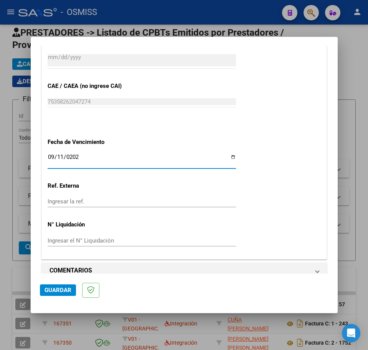
click at [59, 289] on span "Guardar" at bounding box center [58, 290] width 27 height 7
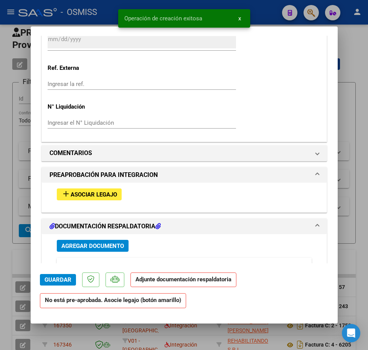
scroll to position [576, 0]
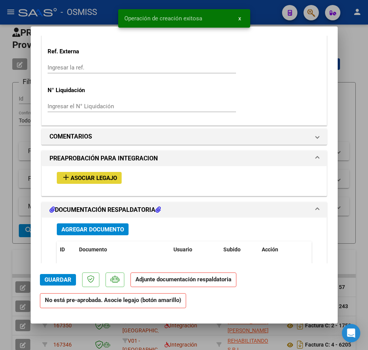
click at [93, 179] on span "Asociar Legajo" at bounding box center [94, 178] width 46 height 7
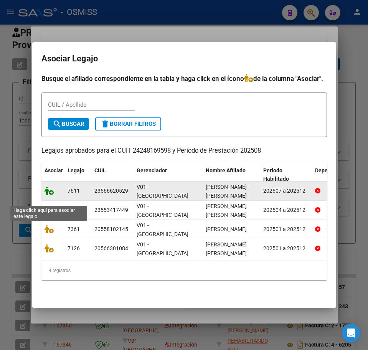
click at [45, 195] on icon at bounding box center [49, 191] width 9 height 8
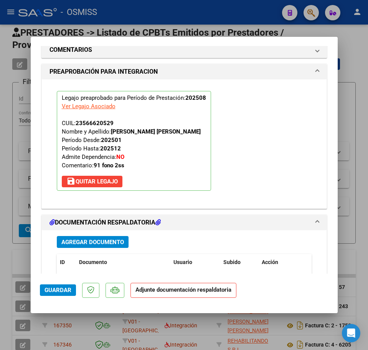
scroll to position [788, 0]
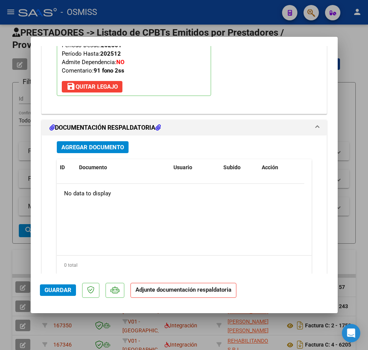
click at [90, 149] on span "Agregar Documento" at bounding box center [92, 147] width 63 height 7
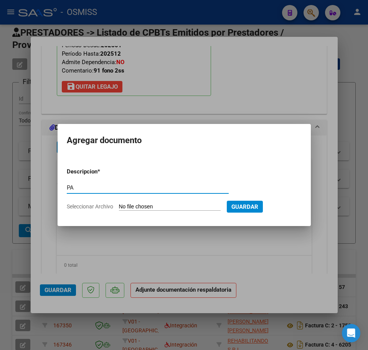
type input "PA"
click at [136, 205] on input "Seleccionar Archivo" at bounding box center [170, 207] width 102 height 7
type input "C:\fakepath\PL.pdf"
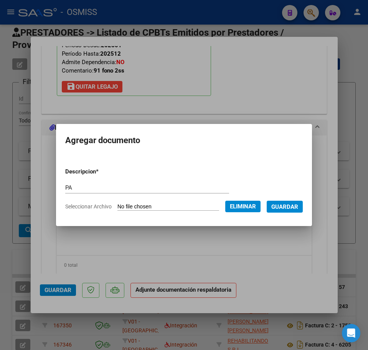
click at [294, 203] on span "Guardar" at bounding box center [285, 206] width 27 height 7
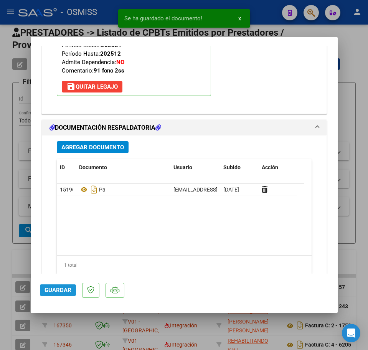
click at [70, 292] on span "Guardar" at bounding box center [58, 290] width 27 height 7
type input "$ 0,00"
